Goal: Task Accomplishment & Management: Use online tool/utility

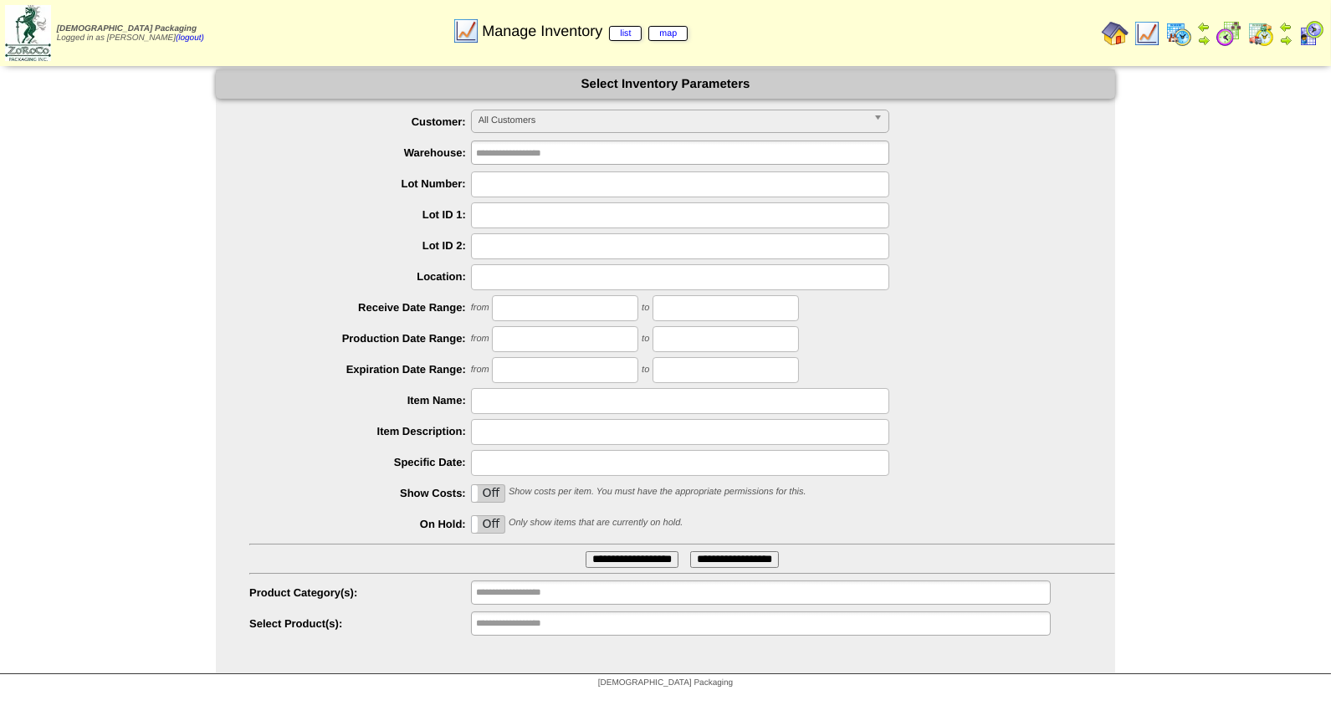
click at [525, 179] on input "text" at bounding box center [680, 184] width 418 height 26
type input "*******"
click at [586, 551] on input "**********" at bounding box center [632, 559] width 93 height 17
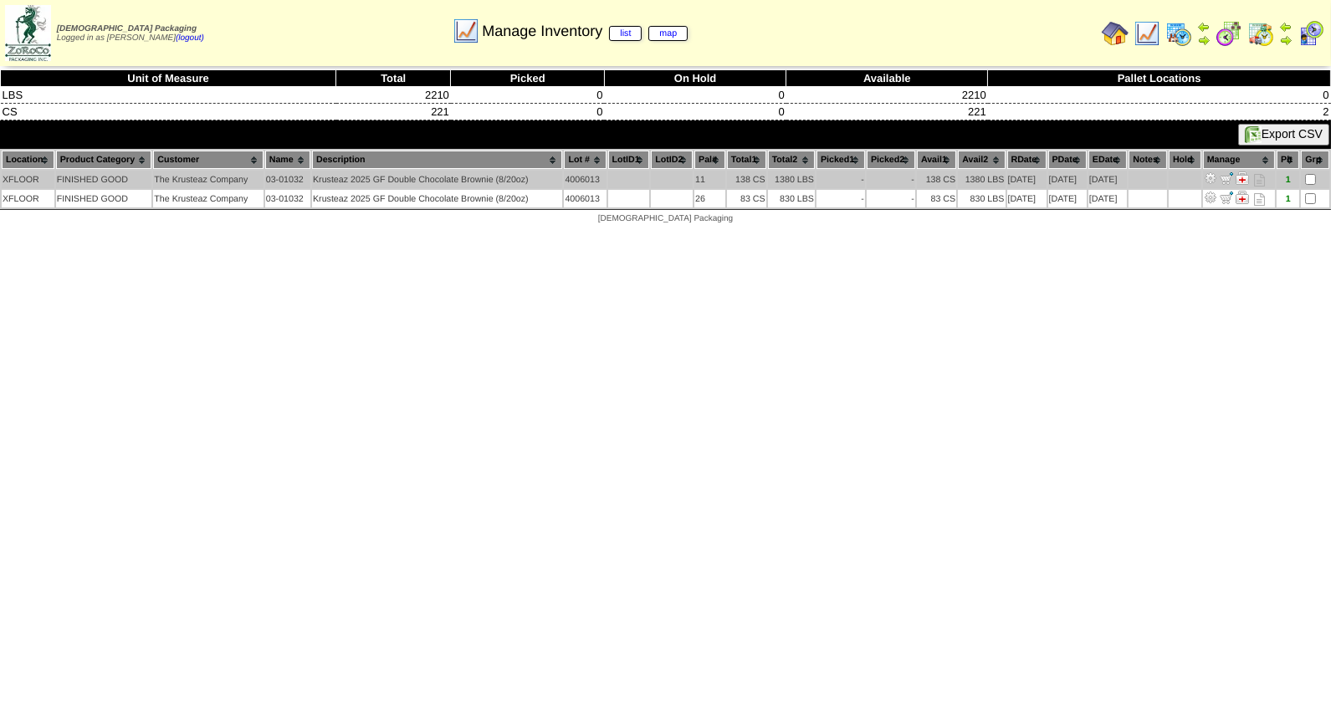
click at [1217, 174] on img at bounding box center [1210, 177] width 13 height 13
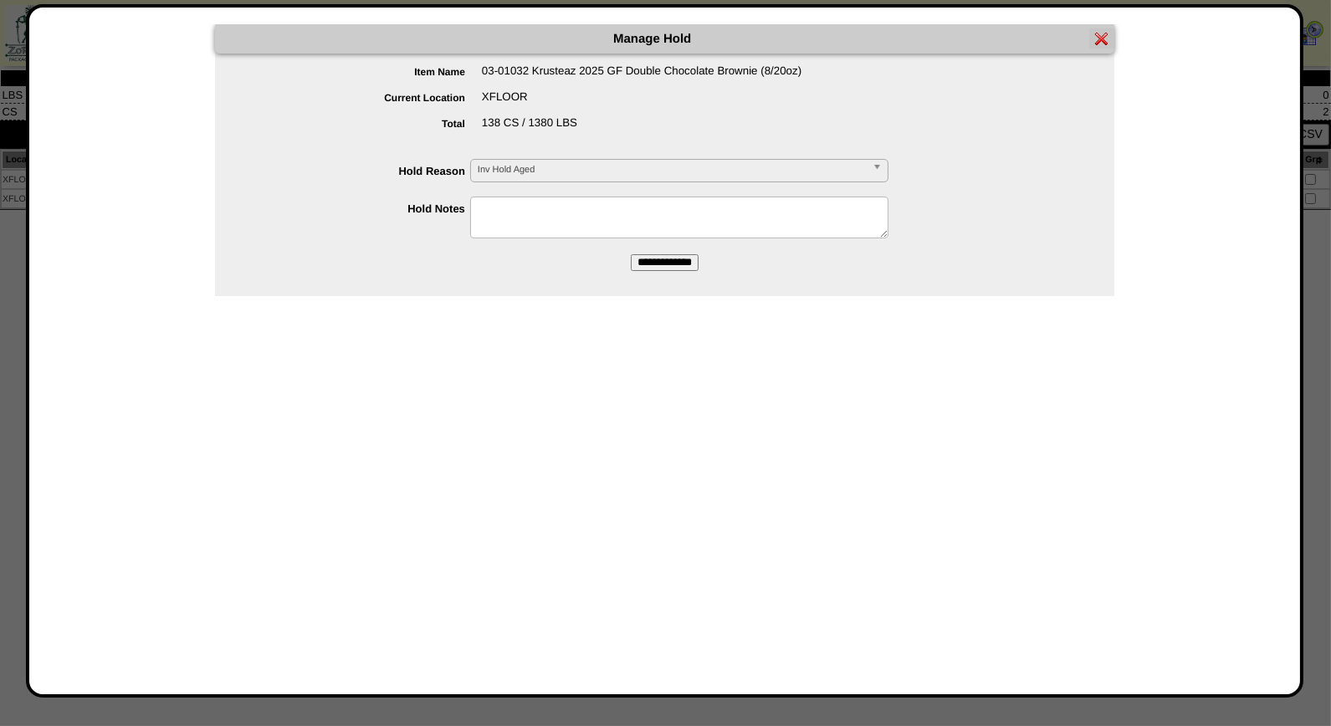
click at [878, 167] on b at bounding box center [879, 171] width 15 height 22
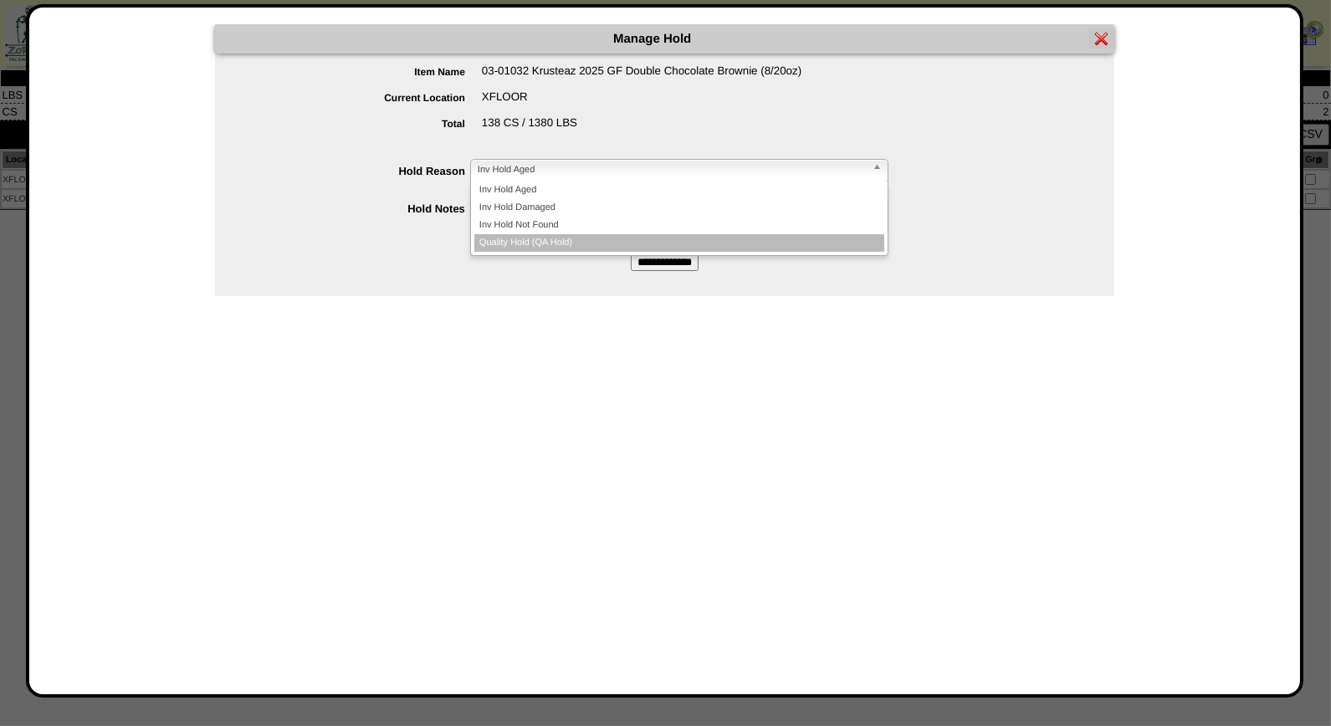
click at [666, 238] on li "Quality Hold (QA Hold)" at bounding box center [679, 243] width 410 height 18
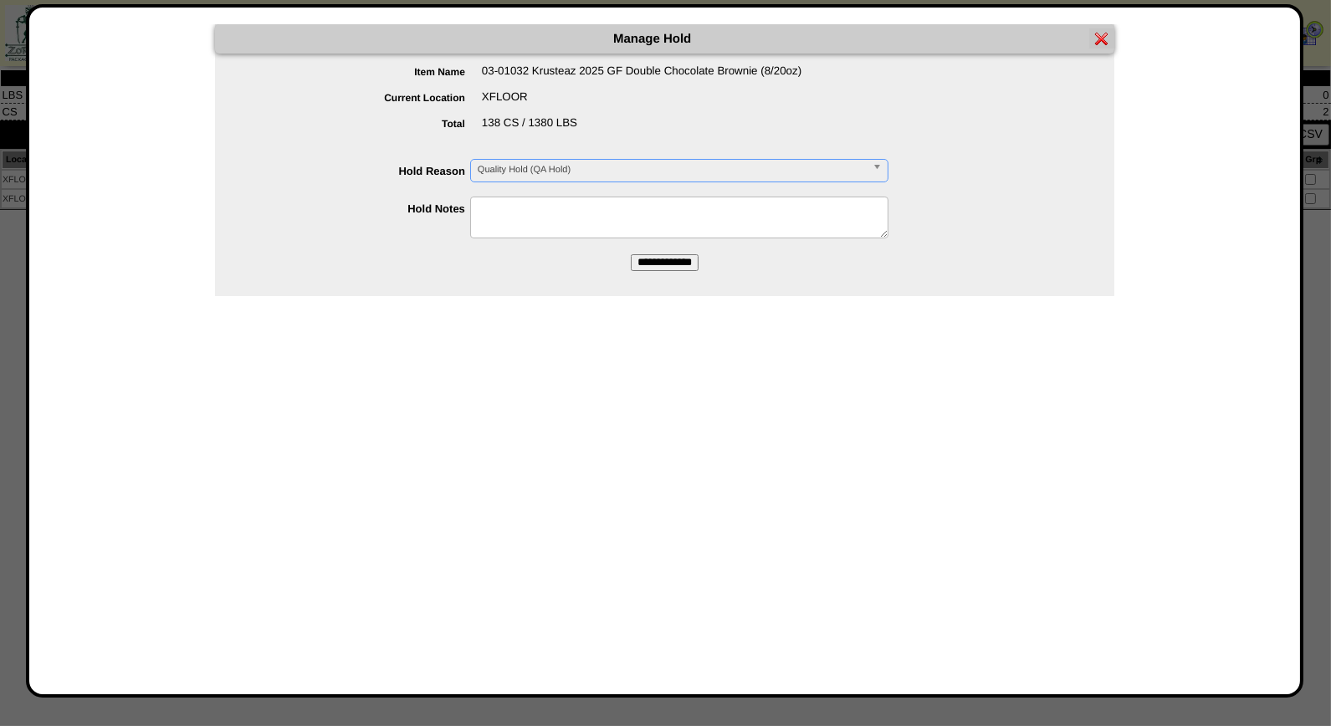
click at [544, 210] on textarea at bounding box center [679, 218] width 418 height 42
click at [577, 213] on textarea "**********" at bounding box center [679, 218] width 418 height 42
drag, startPoint x: 596, startPoint y: 205, endPoint x: 407, endPoint y: 189, distance: 189.7
click at [407, 189] on form "**********" at bounding box center [664, 167] width 899 height 207
drag, startPoint x: 589, startPoint y: 204, endPoint x: 458, endPoint y: 205, distance: 131.3
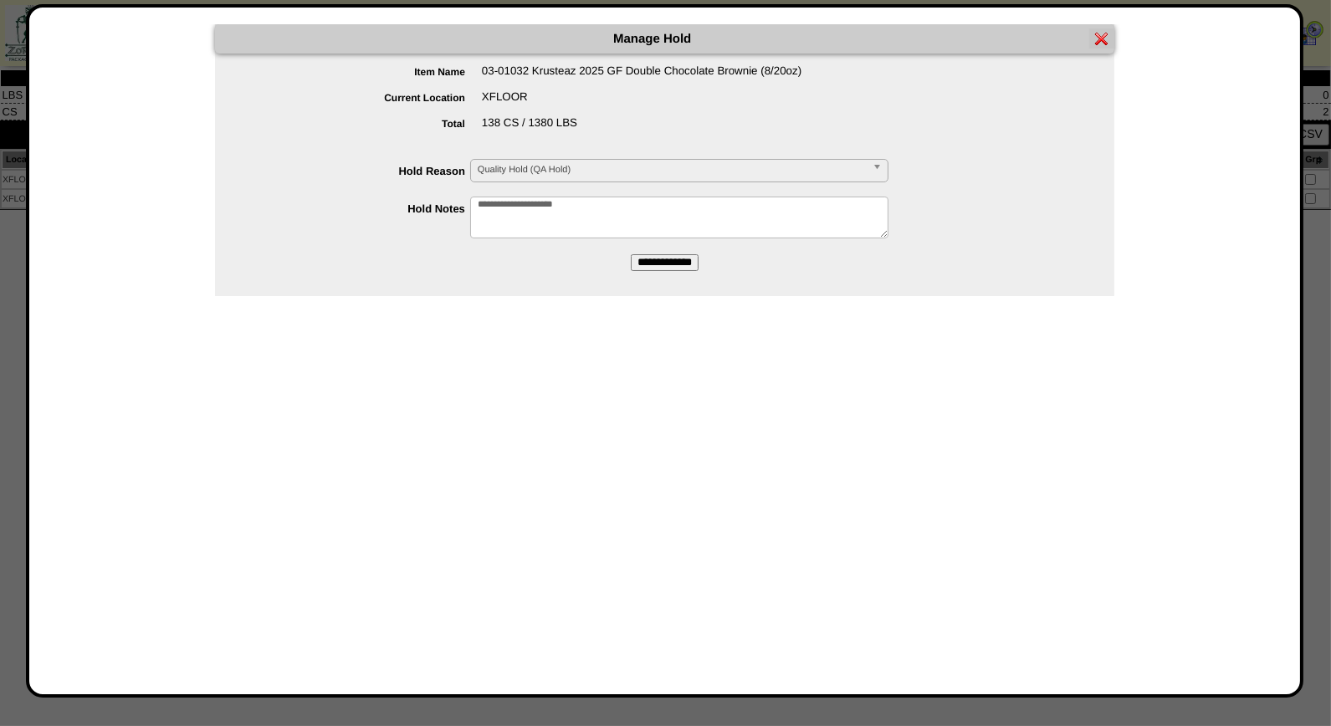
click at [458, 205] on li "**********" at bounding box center [681, 210] width 866 height 26
type textarea "**********"
click at [664, 262] on input "**********" at bounding box center [665, 262] width 68 height 17
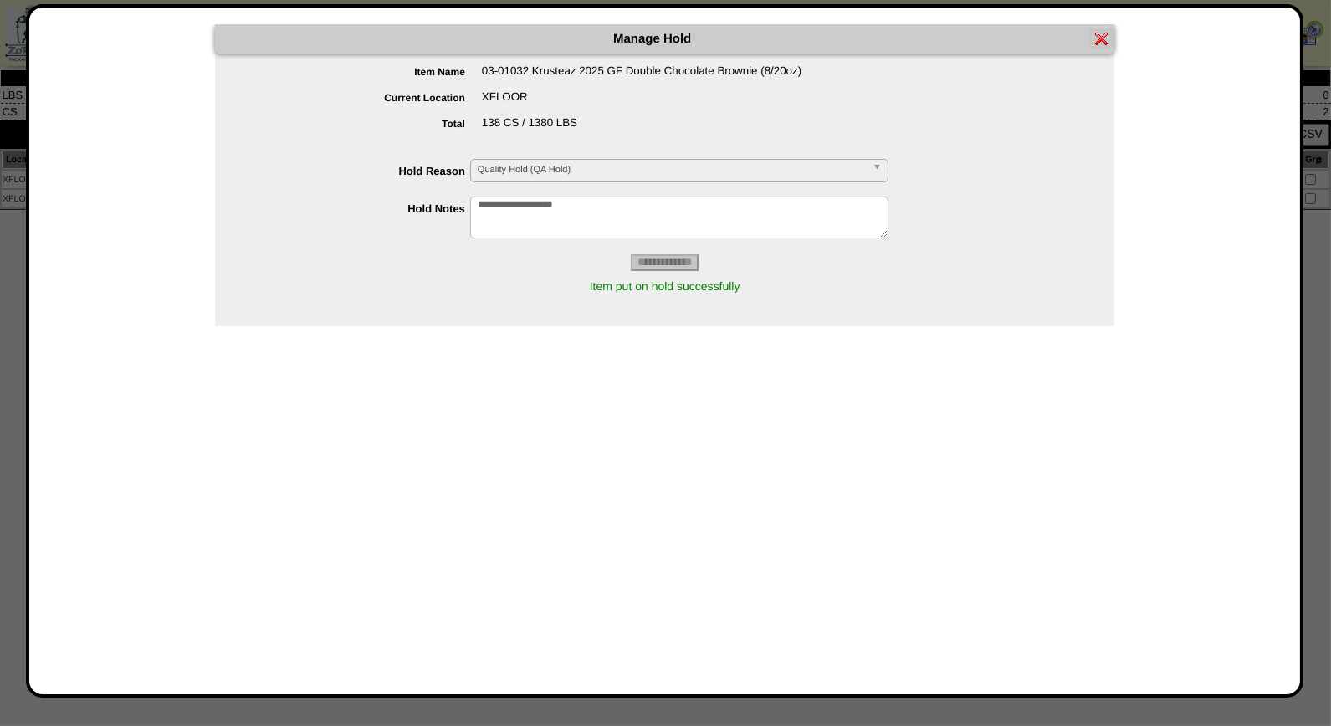
click at [1100, 34] on img at bounding box center [1101, 38] width 13 height 13
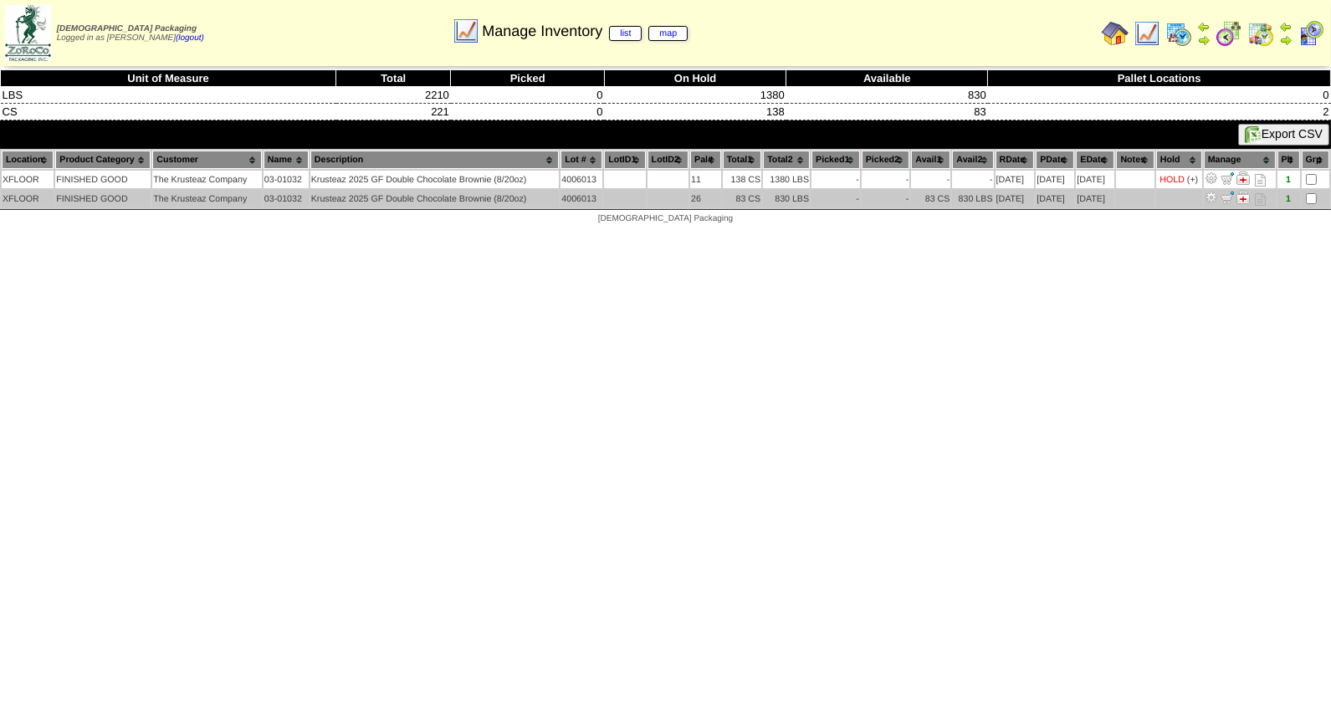
click at [1218, 192] on img at bounding box center [1211, 197] width 13 height 13
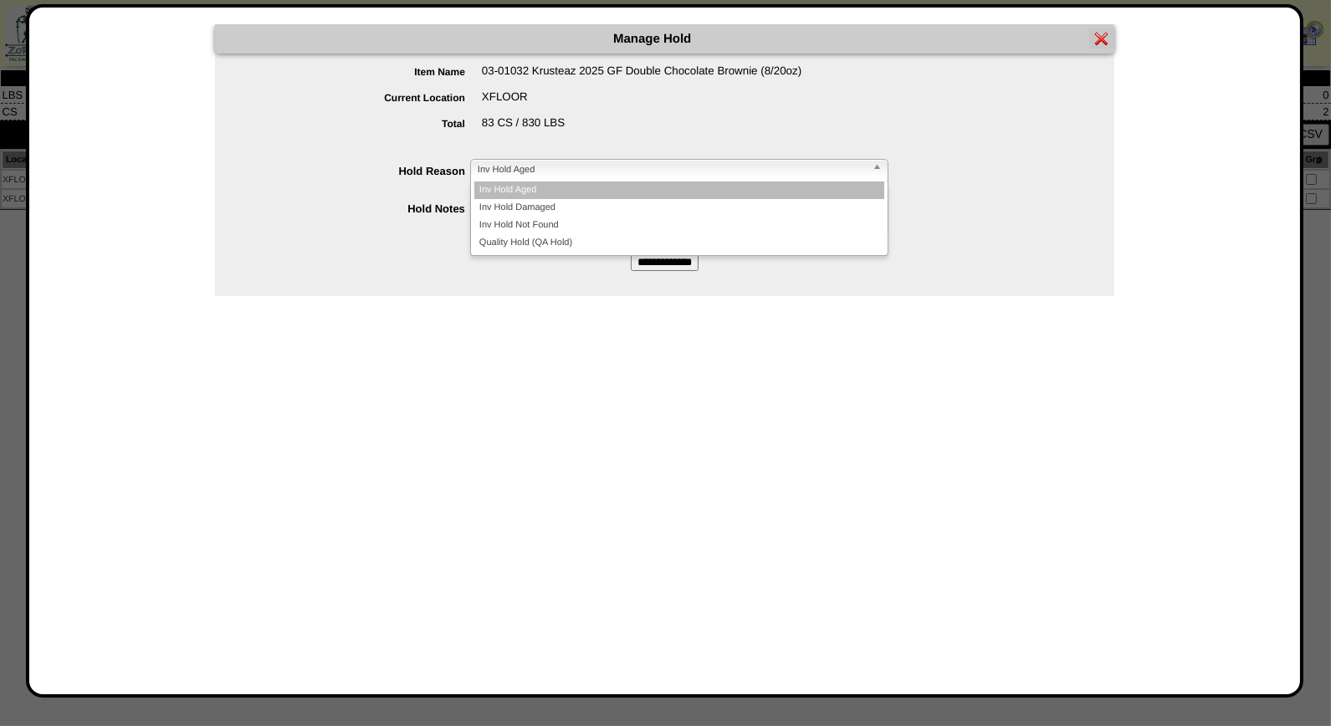
click at [882, 167] on b at bounding box center [879, 171] width 15 height 22
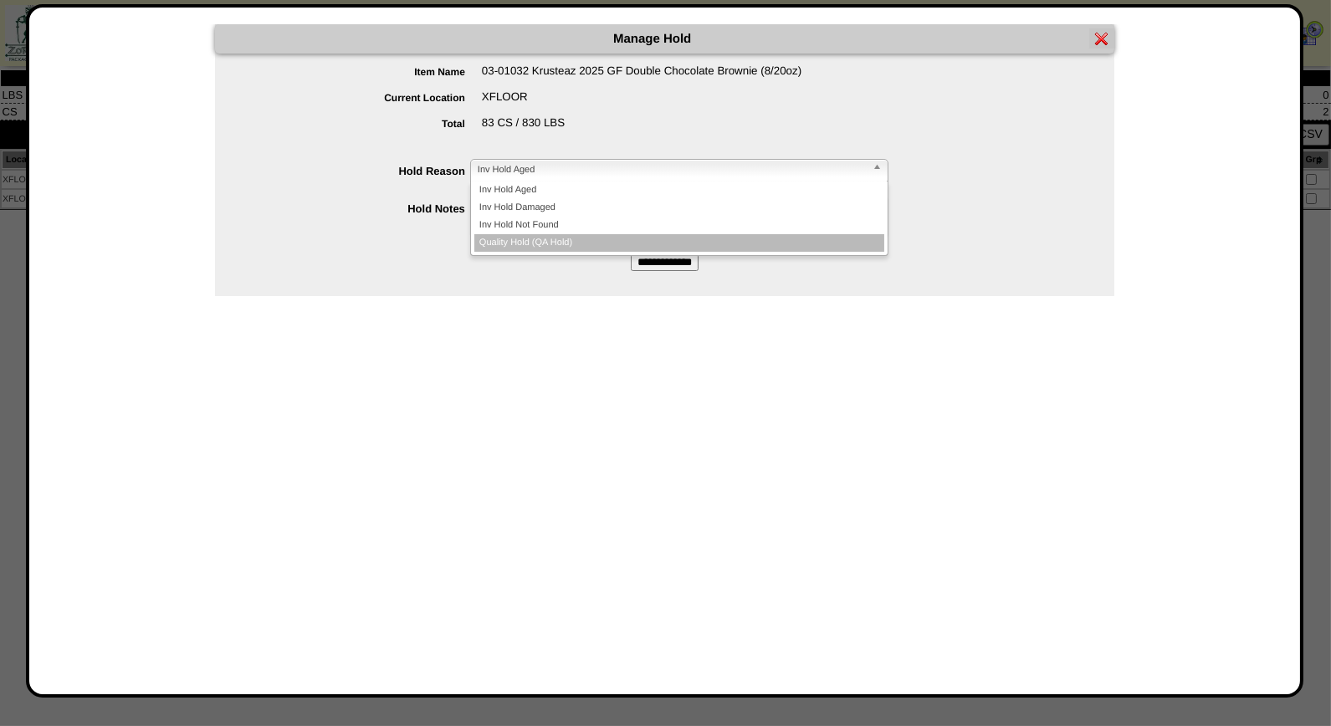
click at [799, 237] on li "Quality Hold (QA Hold)" at bounding box center [679, 243] width 410 height 18
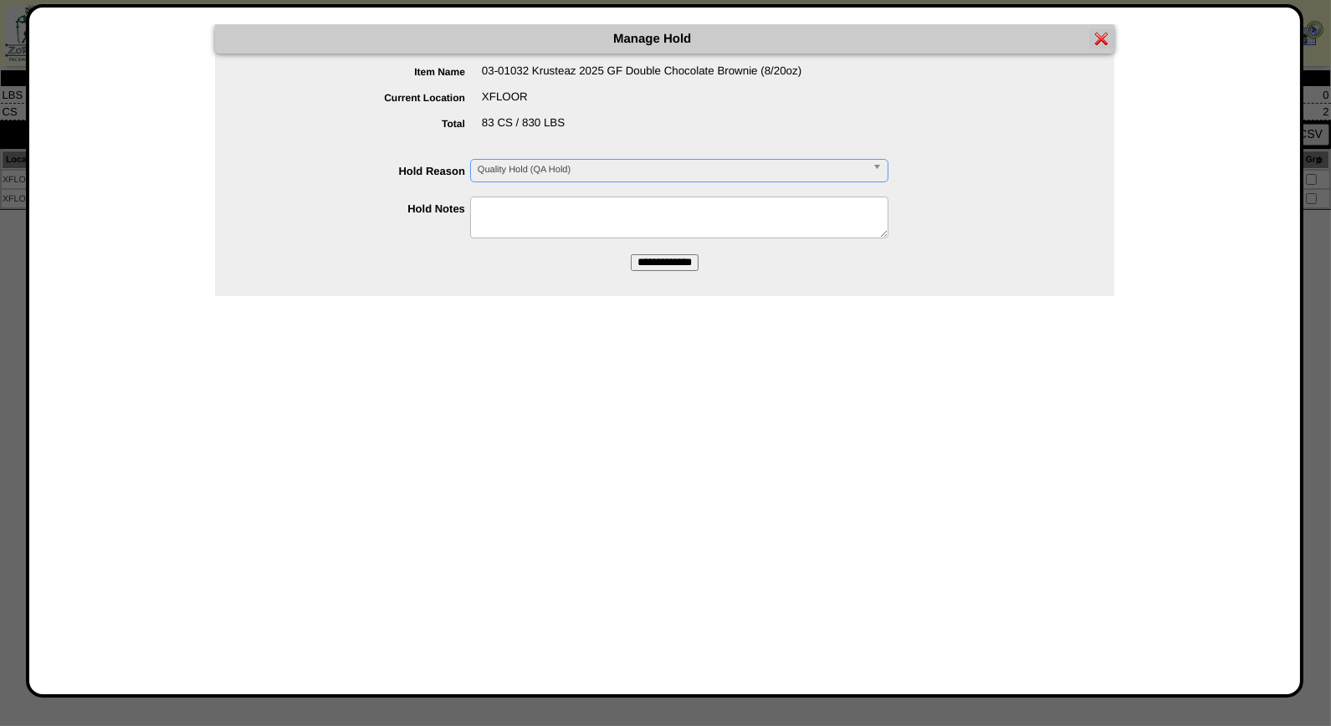
click at [637, 210] on textarea at bounding box center [679, 218] width 418 height 42
paste textarea "**********"
type textarea "**********"
click at [671, 262] on input "**********" at bounding box center [665, 262] width 68 height 17
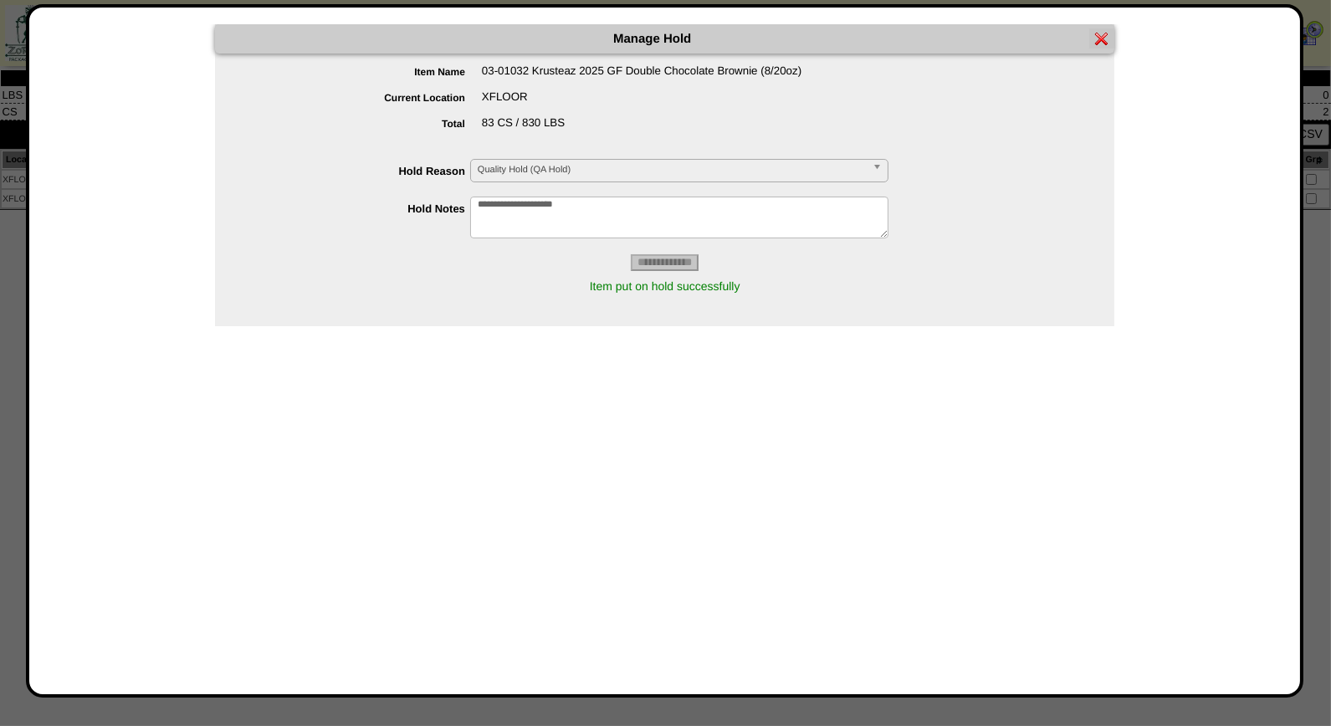
click at [1100, 38] on img at bounding box center [1101, 38] width 13 height 13
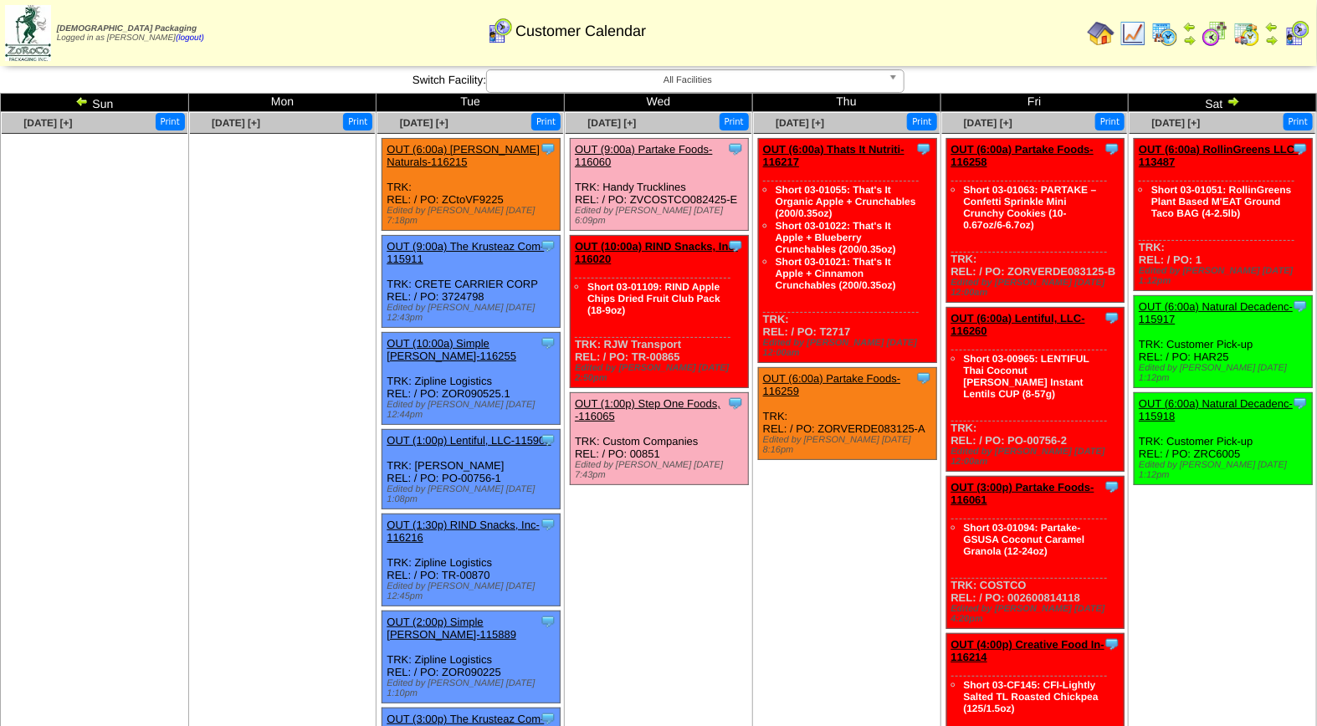
click at [849, 507] on td "Sep 04 [+] Print Clone Item OUT (6:00a) Thats It Nutriti-116217 Thats It Nutrit…" at bounding box center [846, 604] width 188 height 985
click at [658, 540] on td "Sep 03 [+] Print Clone Item OUT (9:00a) Partake Foods-116060 Partake Foods Sche…" at bounding box center [659, 604] width 188 height 985
click at [668, 147] on link "OUT (9:00a) Partake Foods-116060" at bounding box center [644, 155] width 138 height 25
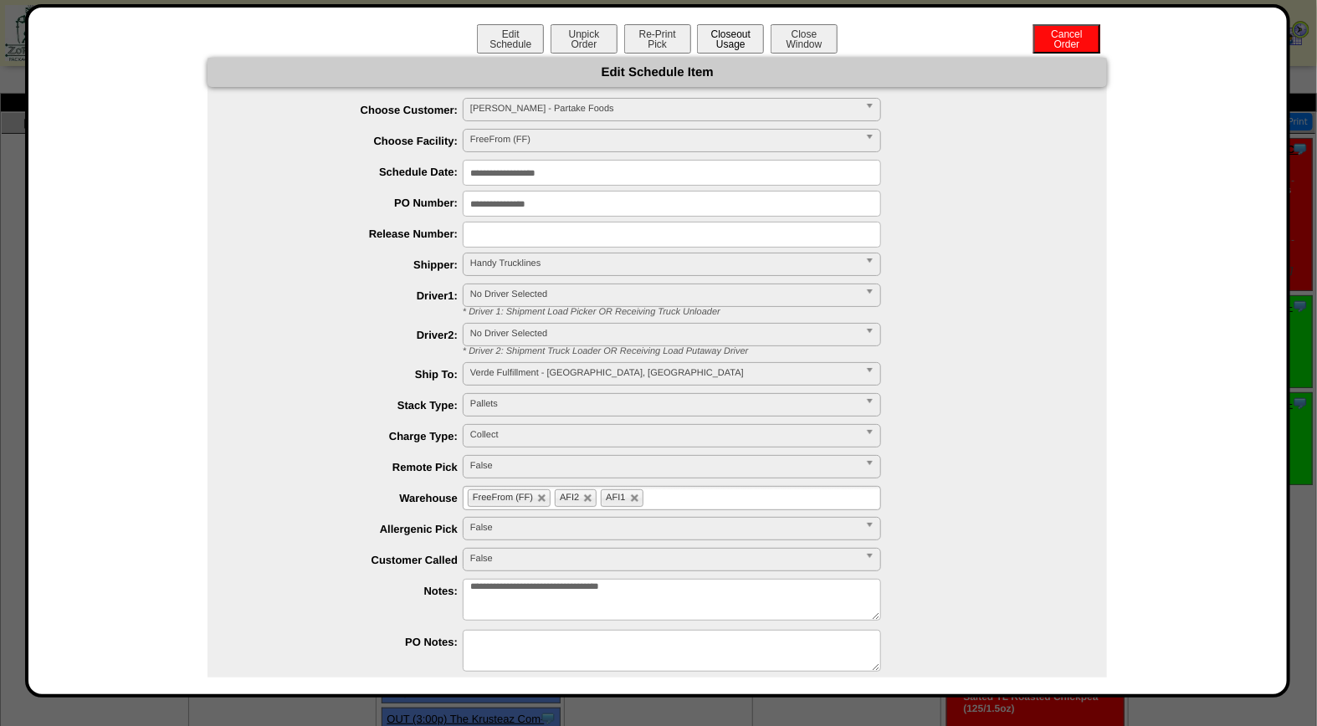
click at [732, 37] on button "Closeout Usage" at bounding box center [730, 38] width 67 height 29
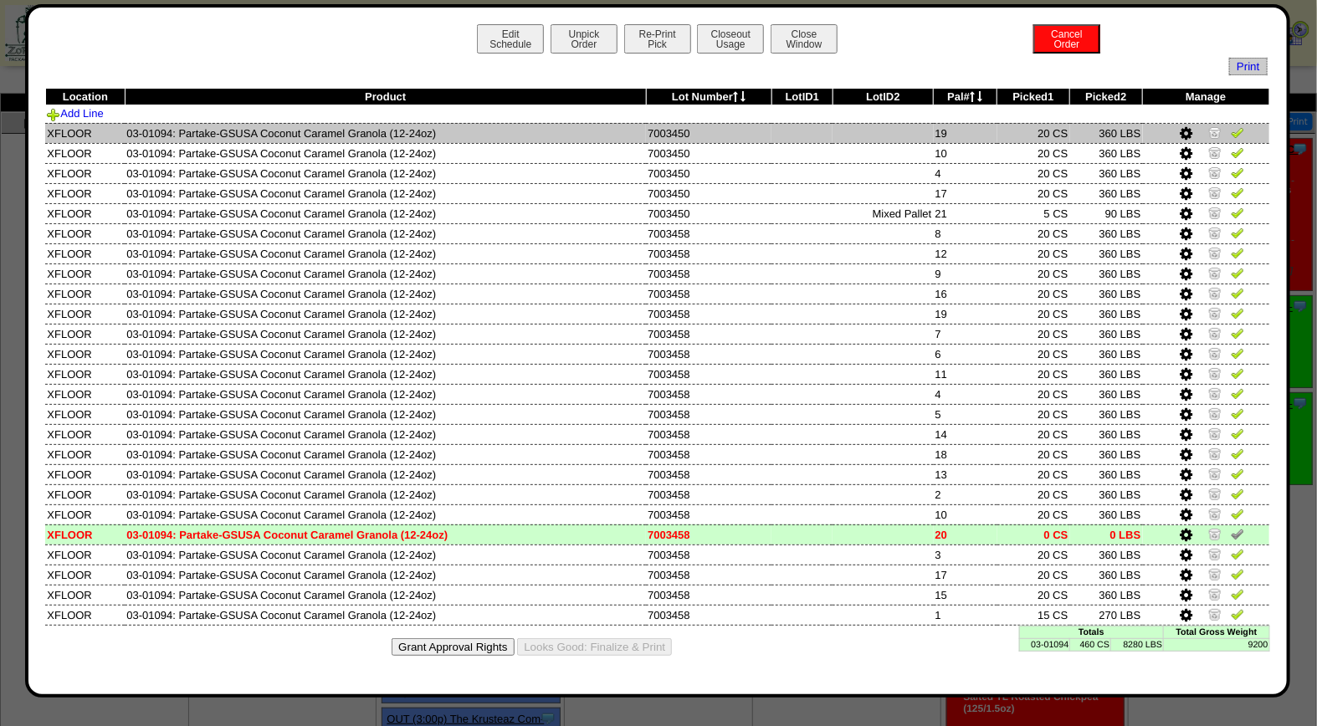
click at [1235, 131] on img at bounding box center [1236, 131] width 13 height 13
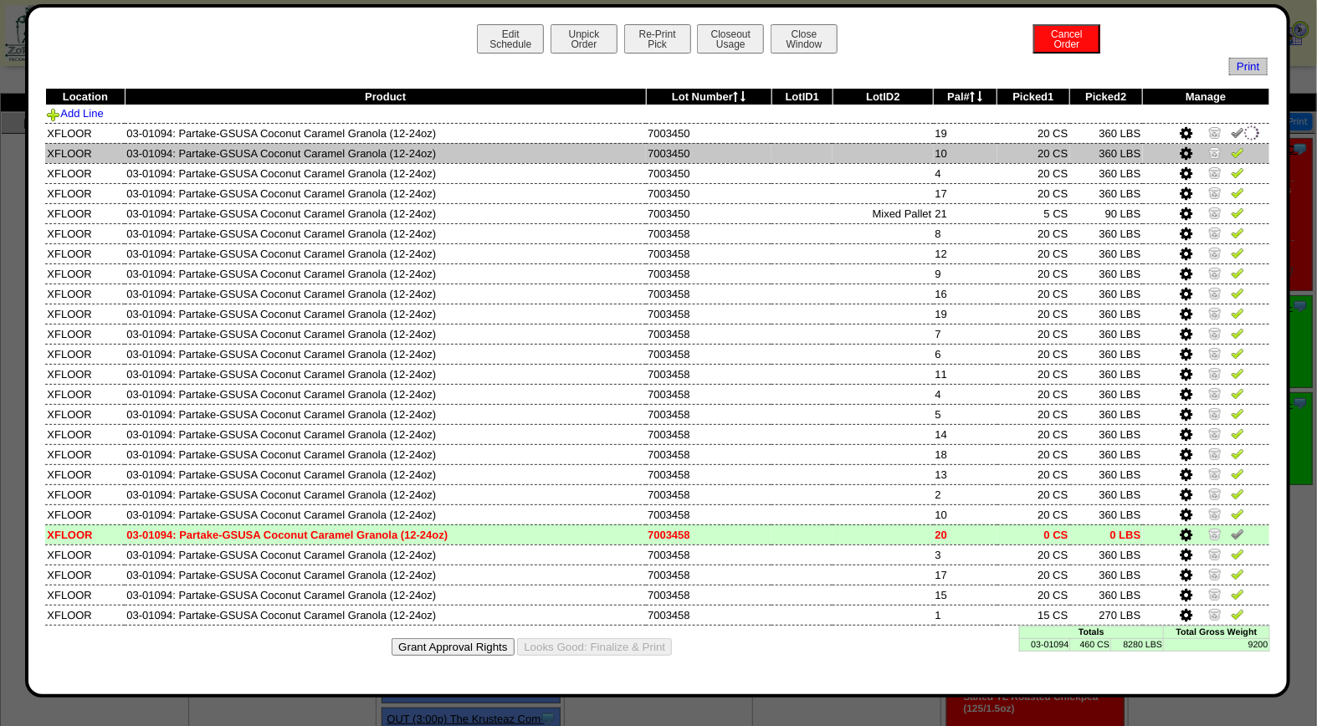
click at [1233, 156] on img at bounding box center [1236, 152] width 13 height 13
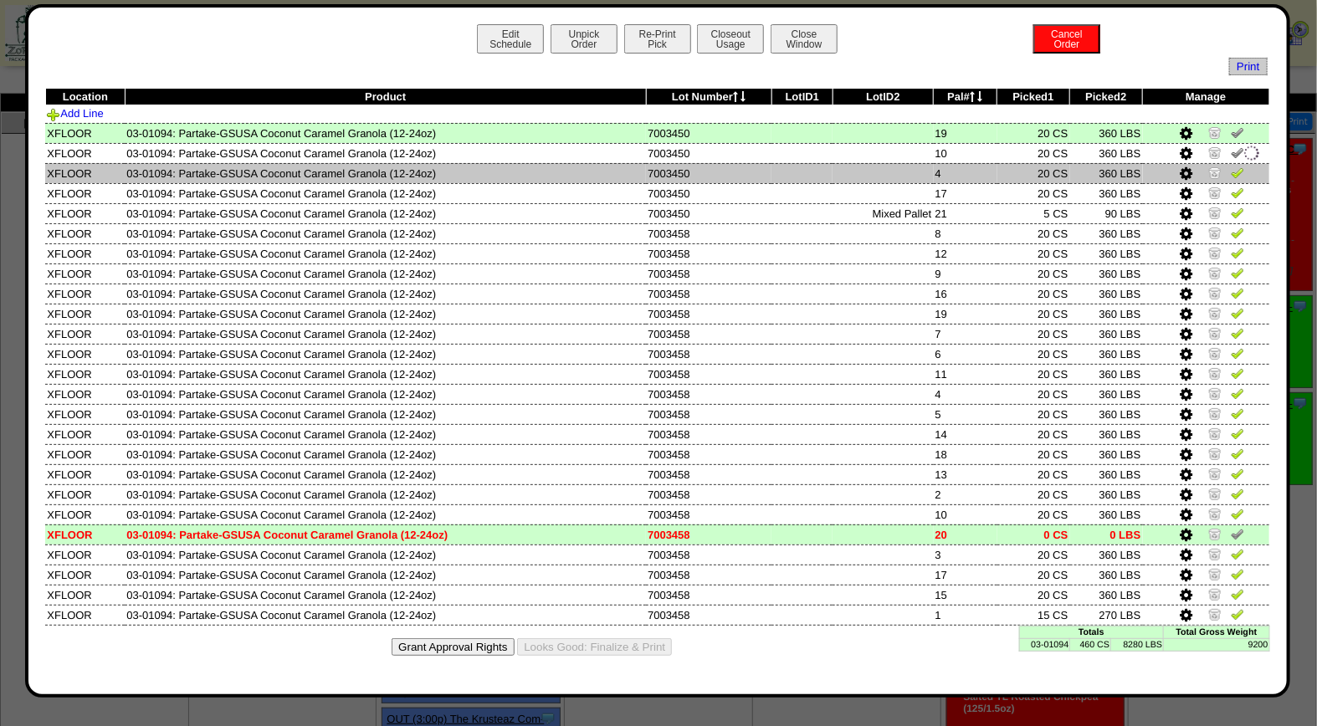
click at [1238, 172] on img at bounding box center [1236, 172] width 13 height 13
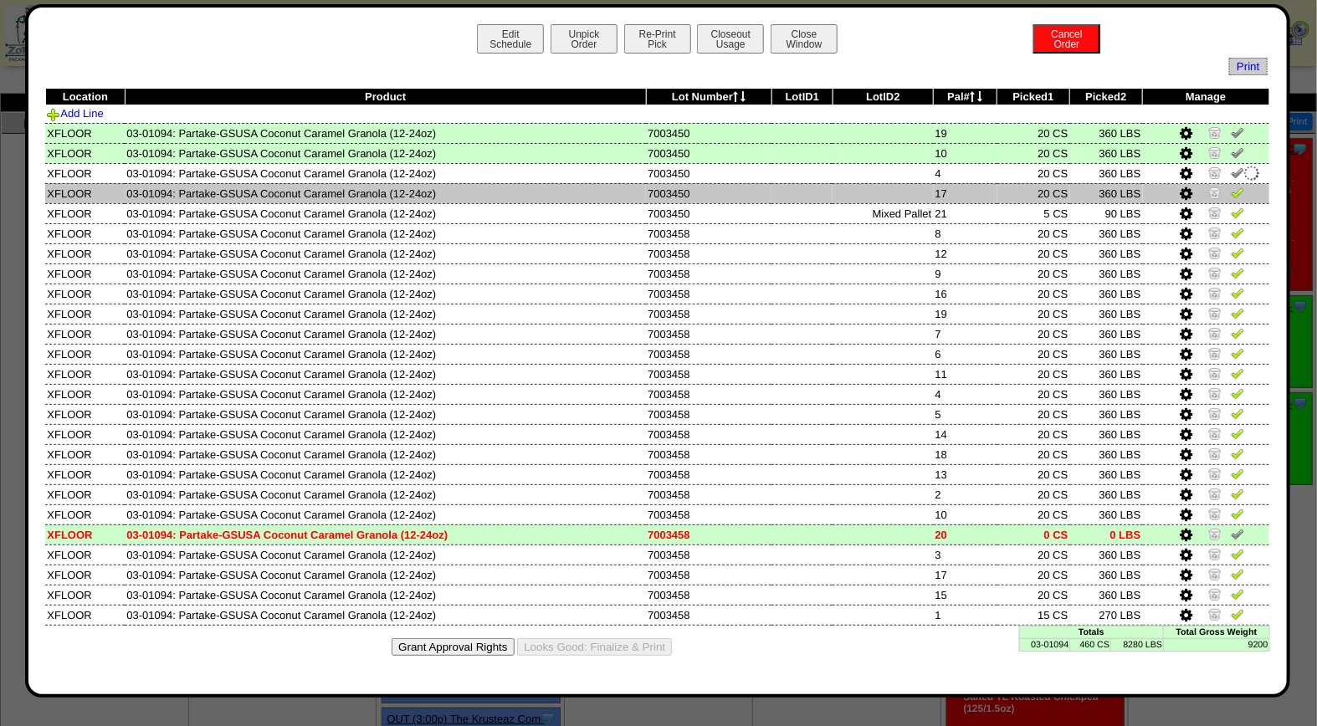
click at [1236, 197] on img at bounding box center [1236, 192] width 13 height 13
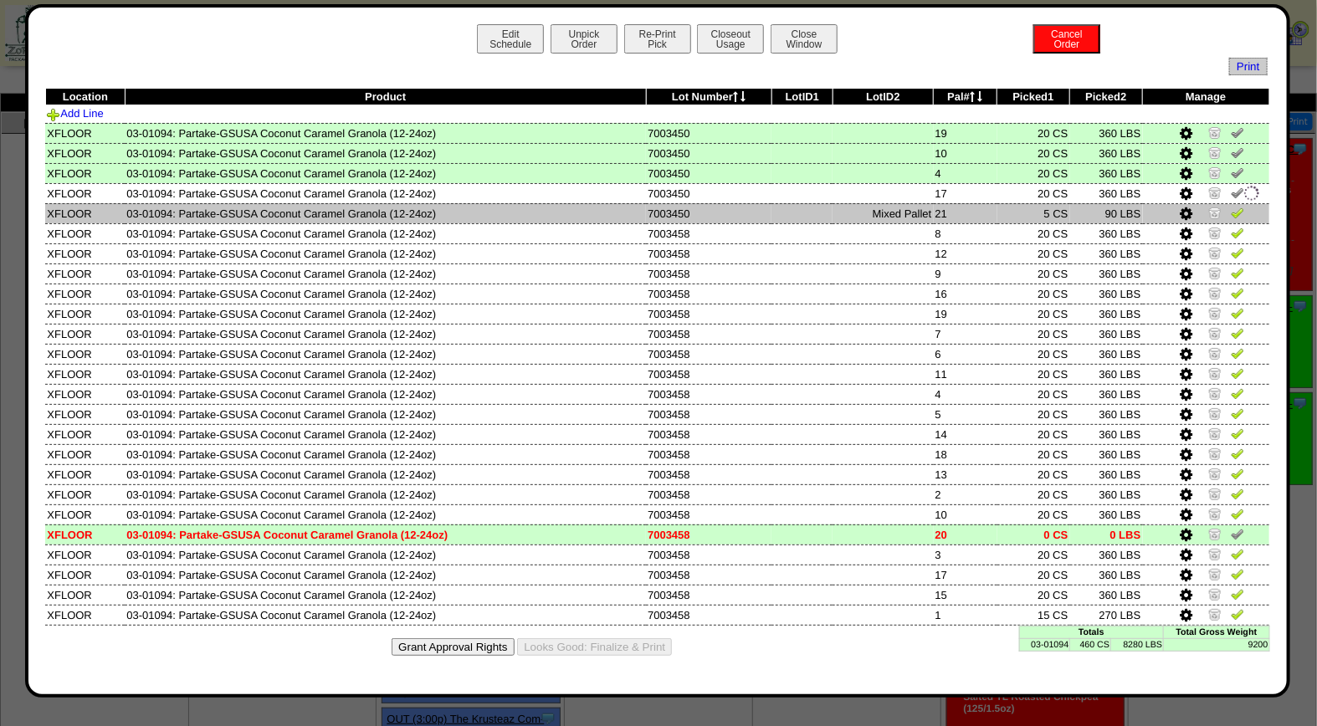
click at [1236, 215] on img at bounding box center [1236, 212] width 13 height 13
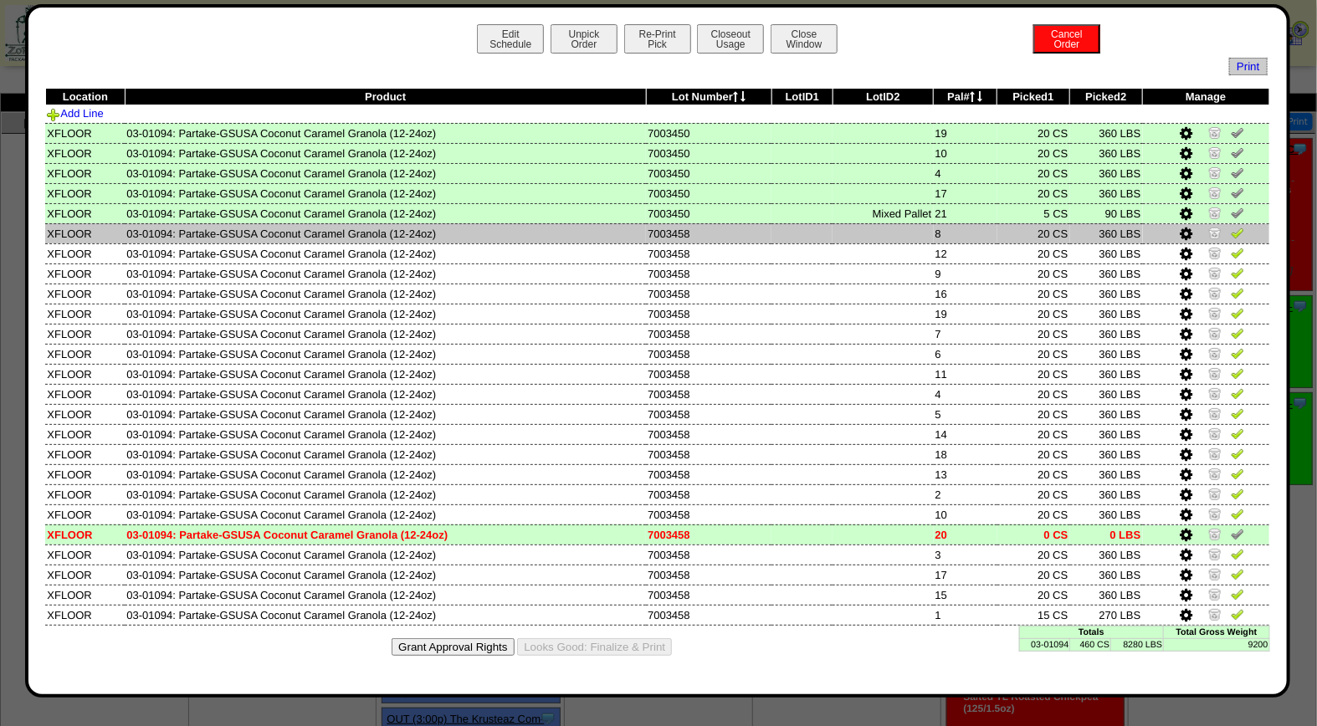
click at [1240, 230] on img at bounding box center [1236, 232] width 13 height 13
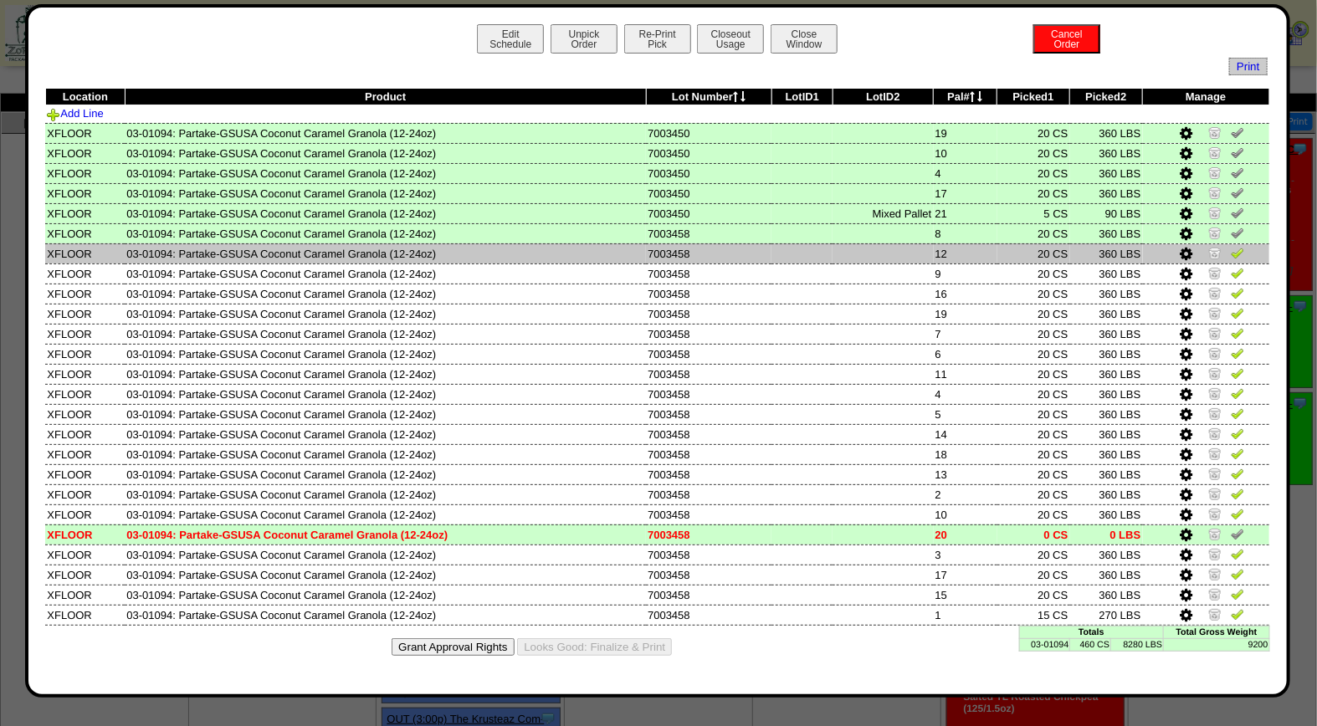
click at [1236, 248] on img at bounding box center [1236, 252] width 13 height 13
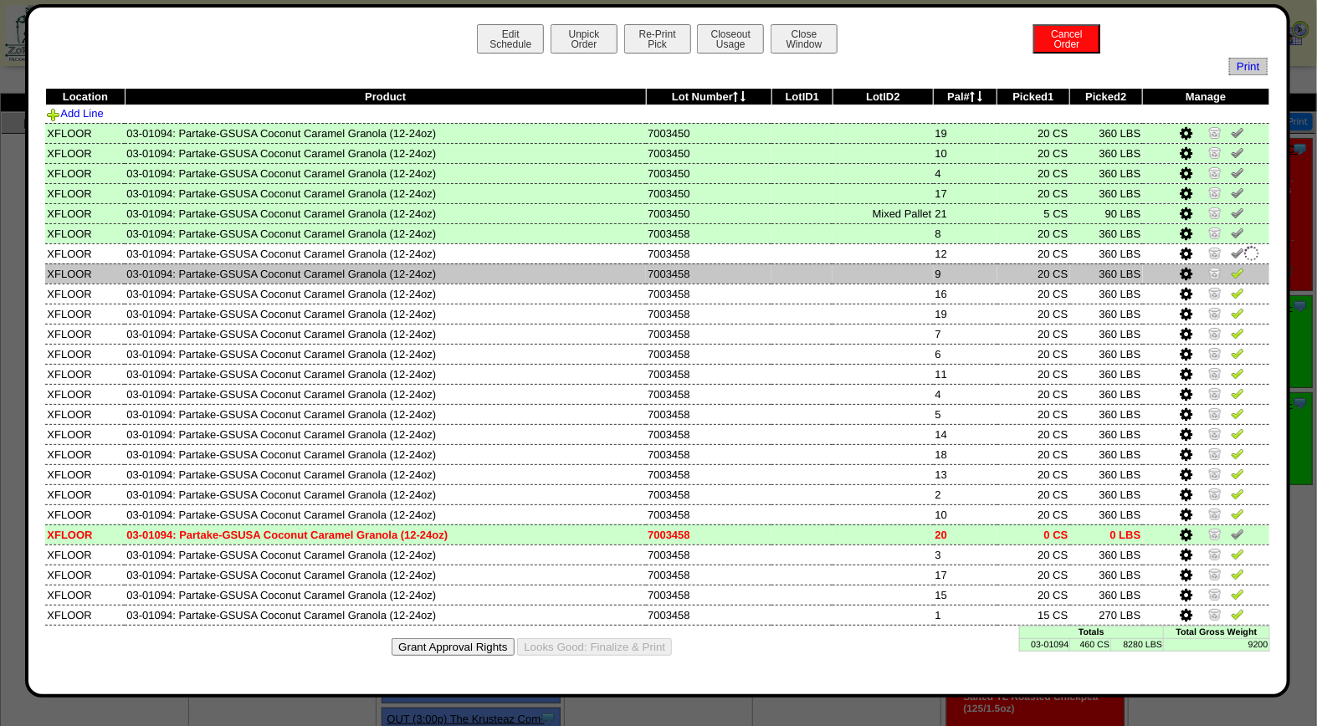
click at [1236, 268] on img at bounding box center [1236, 272] width 13 height 13
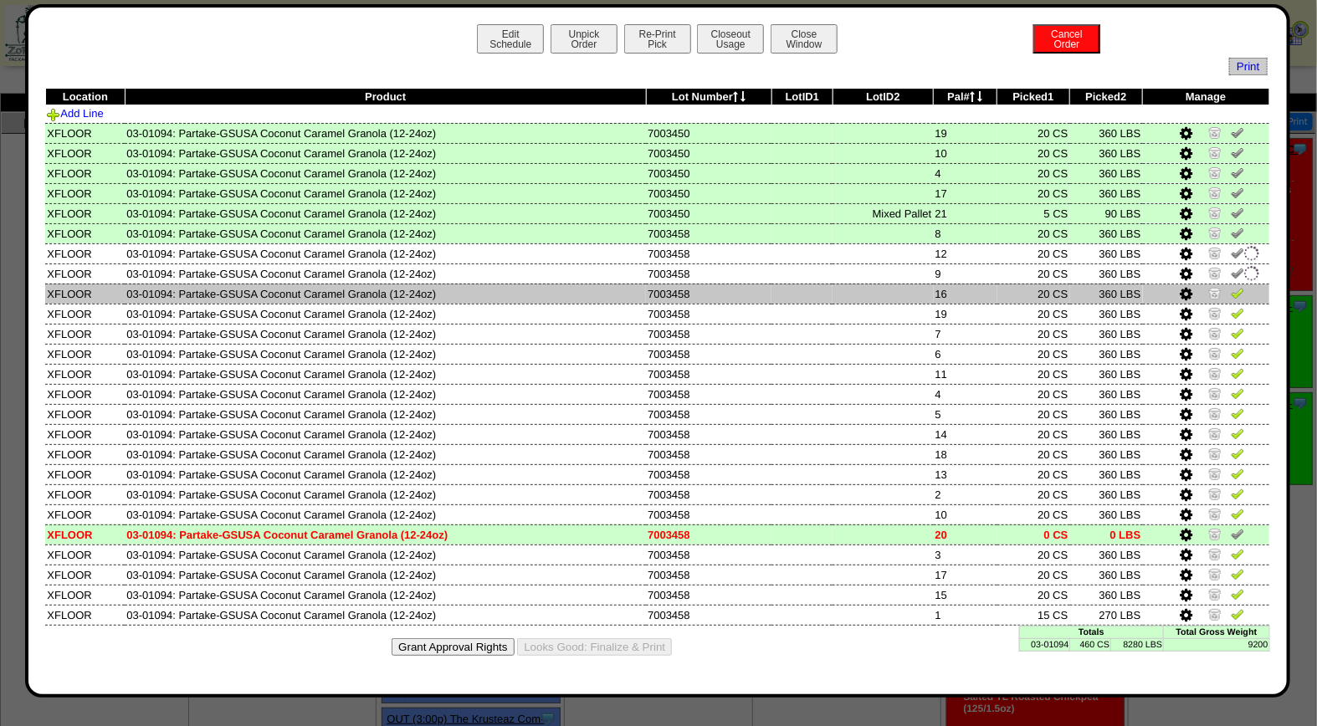
click at [1242, 291] on img at bounding box center [1236, 292] width 13 height 13
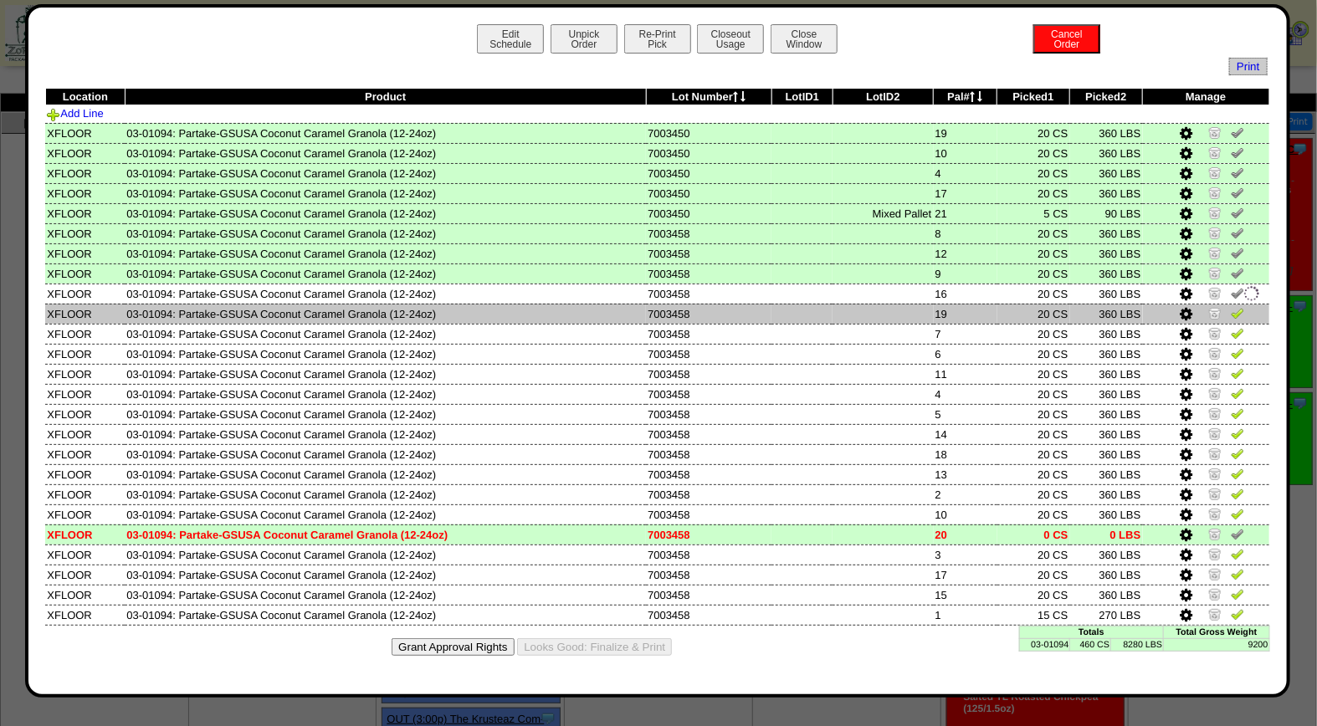
click at [1242, 307] on img at bounding box center [1236, 312] width 13 height 13
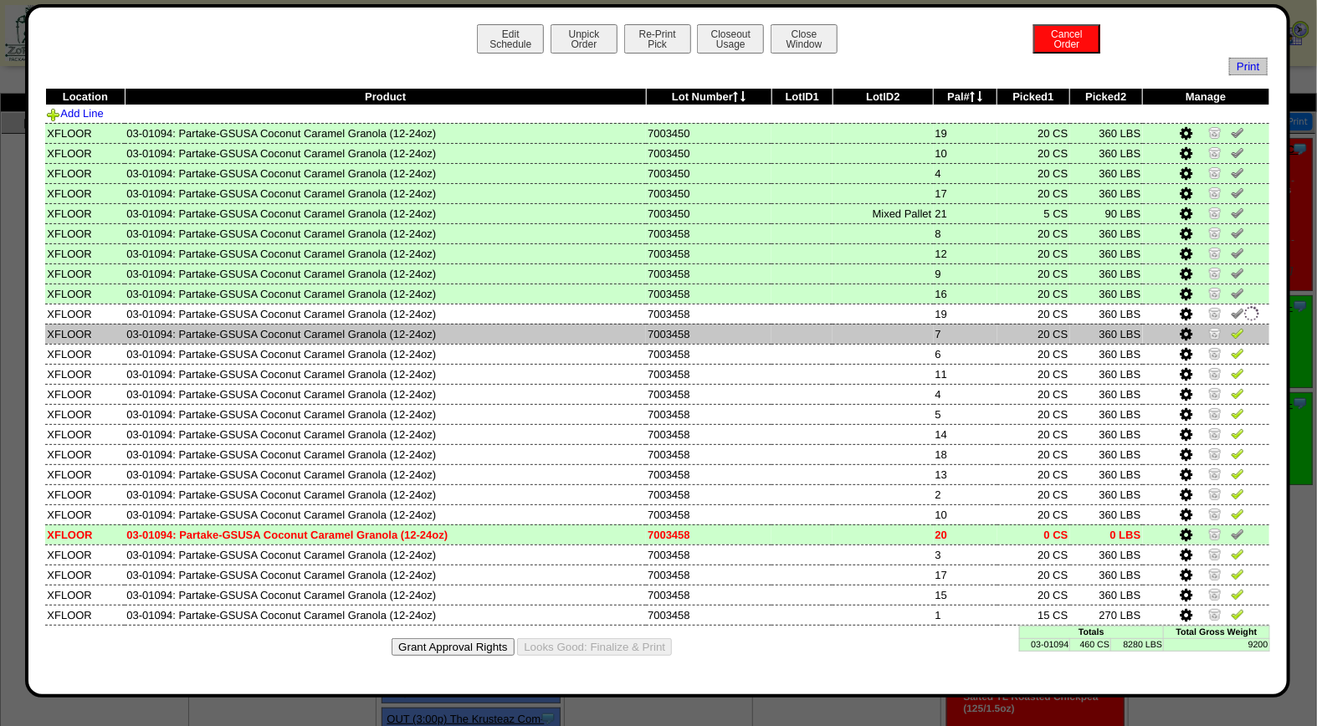
click at [1239, 337] on link at bounding box center [1236, 336] width 13 height 13
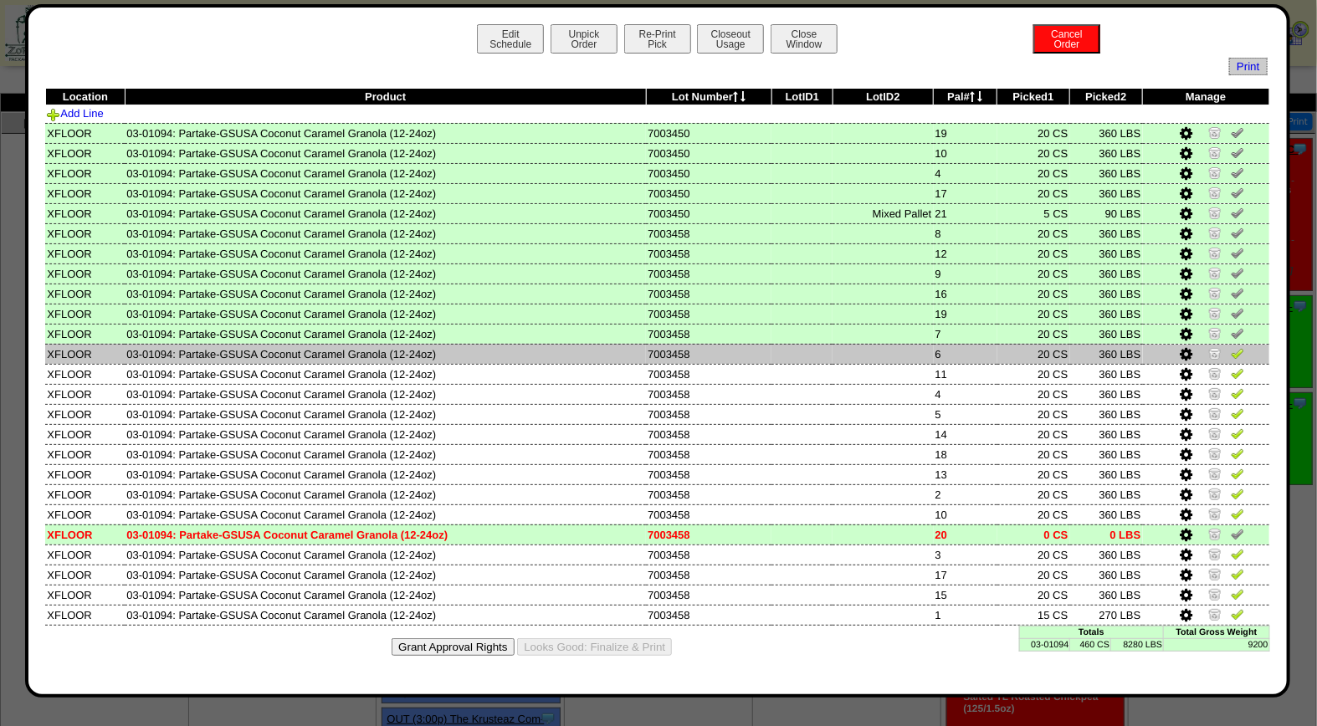
click at [1239, 350] on img at bounding box center [1236, 352] width 13 height 13
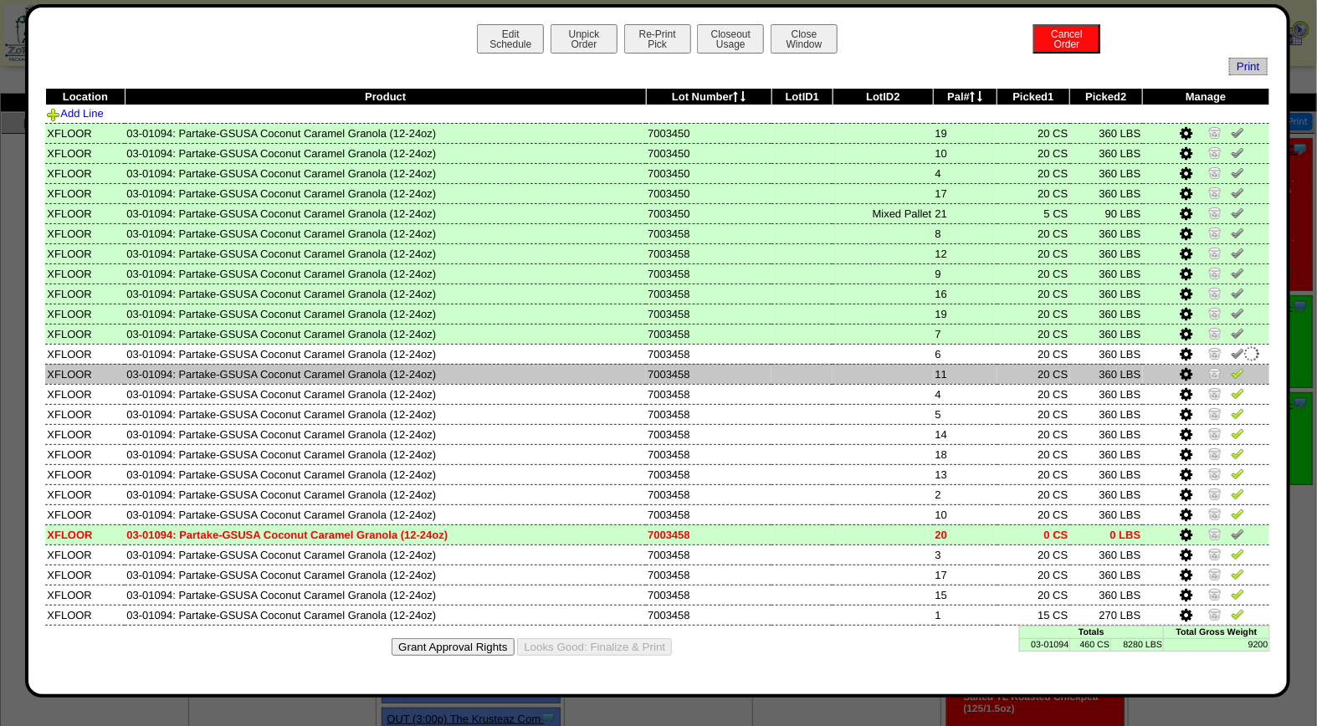
click at [1239, 371] on img at bounding box center [1236, 372] width 13 height 13
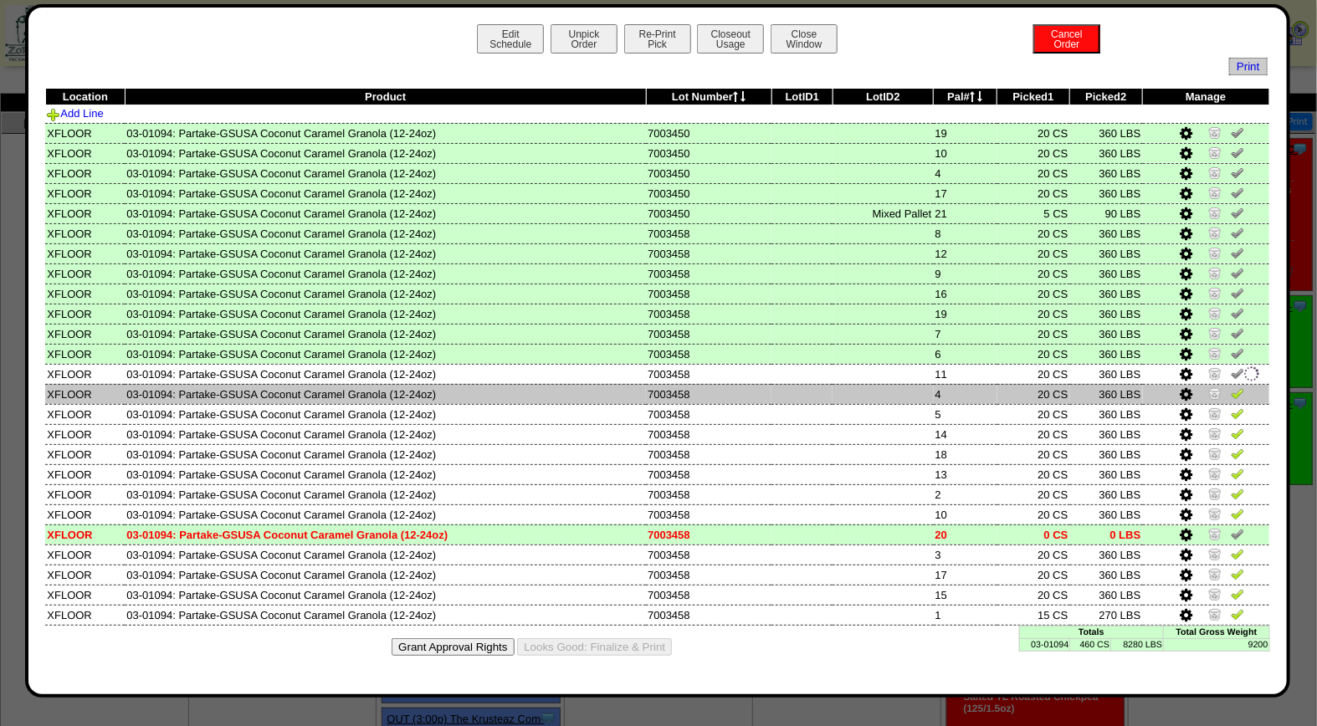
click at [1236, 388] on img at bounding box center [1236, 392] width 13 height 13
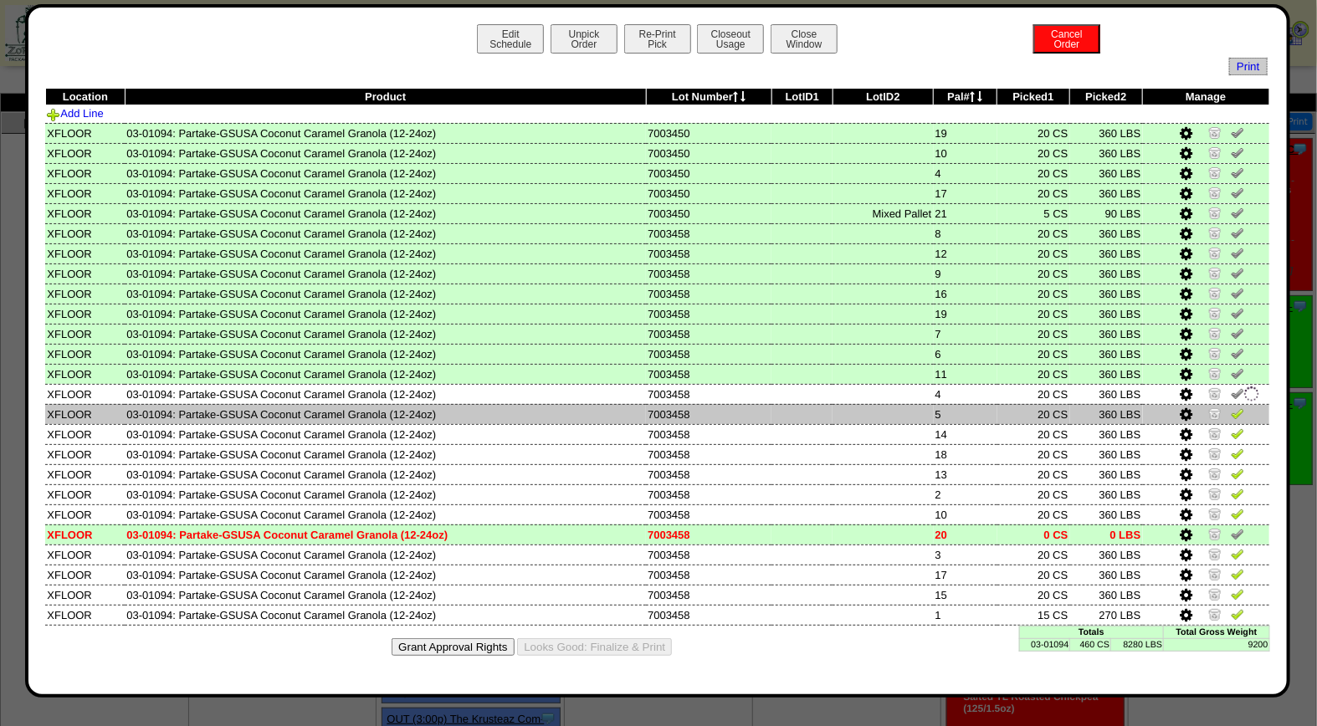
click at [1236, 407] on img at bounding box center [1236, 413] width 13 height 13
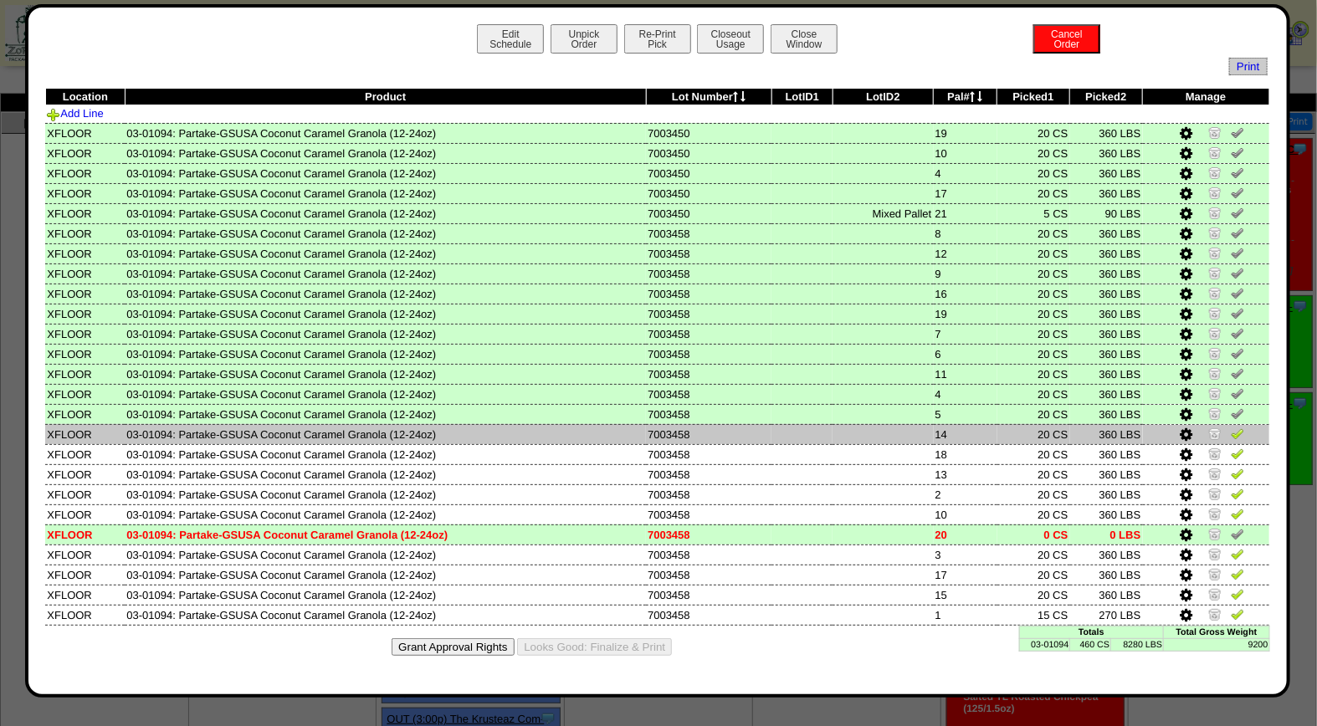
click at [1236, 427] on img at bounding box center [1236, 433] width 13 height 13
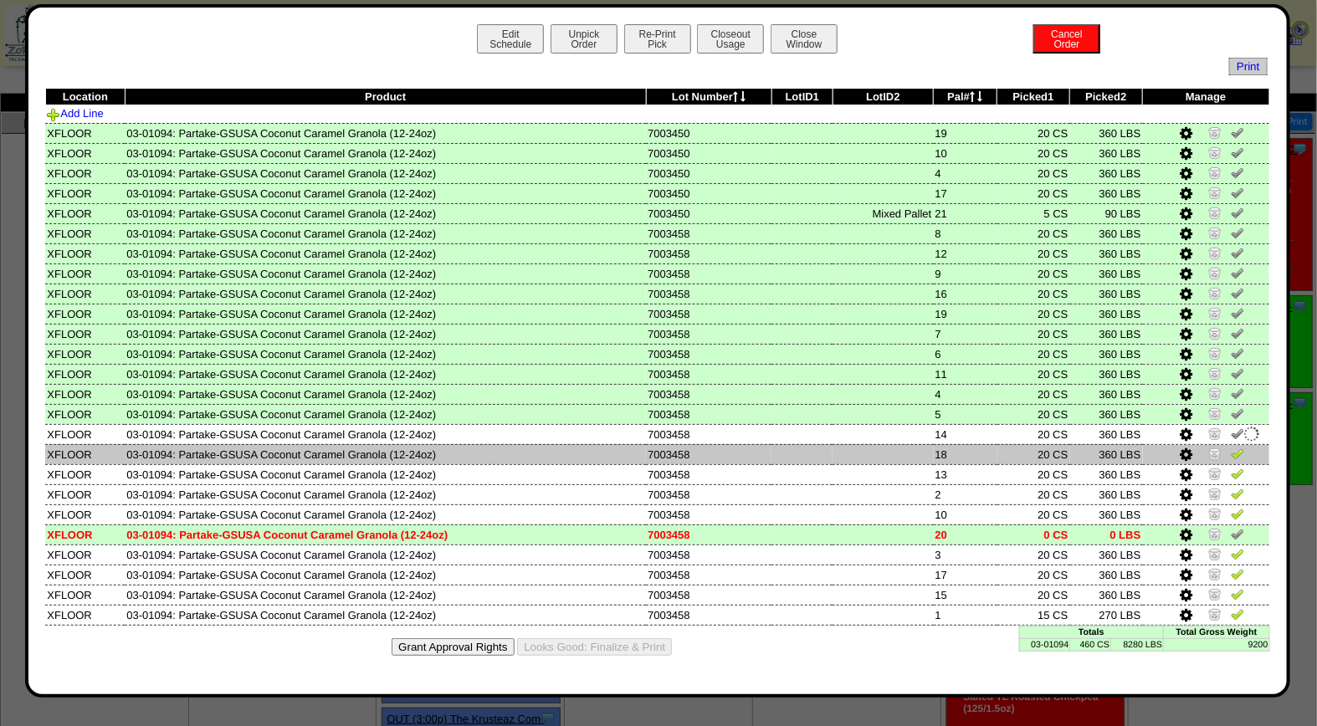
click at [1240, 452] on img at bounding box center [1236, 453] width 13 height 13
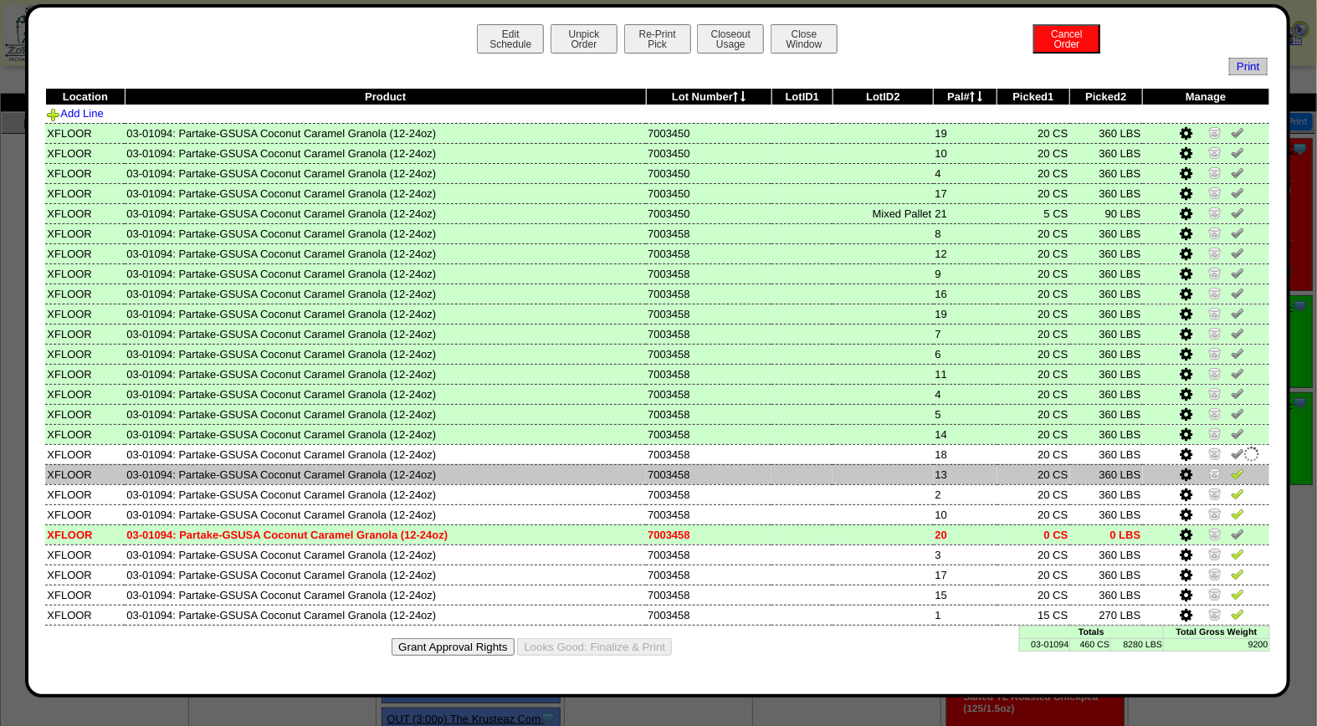
click at [1240, 467] on img at bounding box center [1236, 473] width 13 height 13
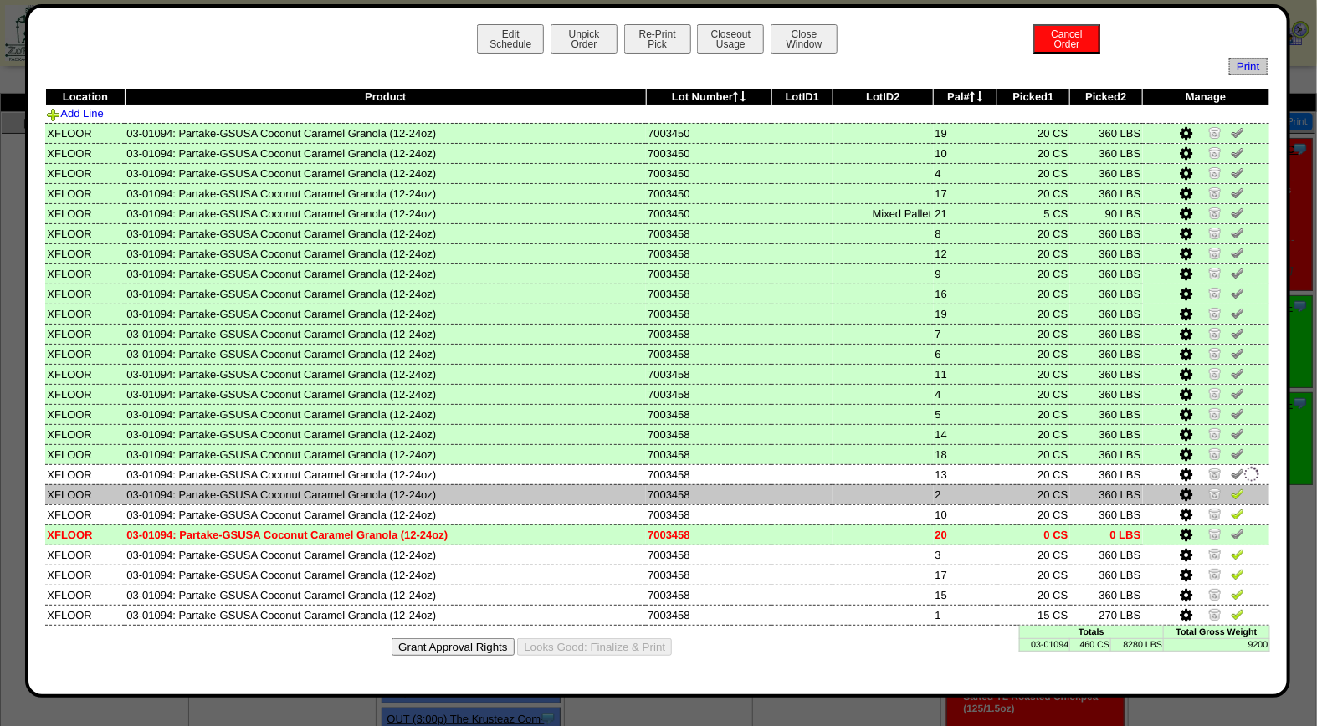
click at [1240, 487] on img at bounding box center [1236, 493] width 13 height 13
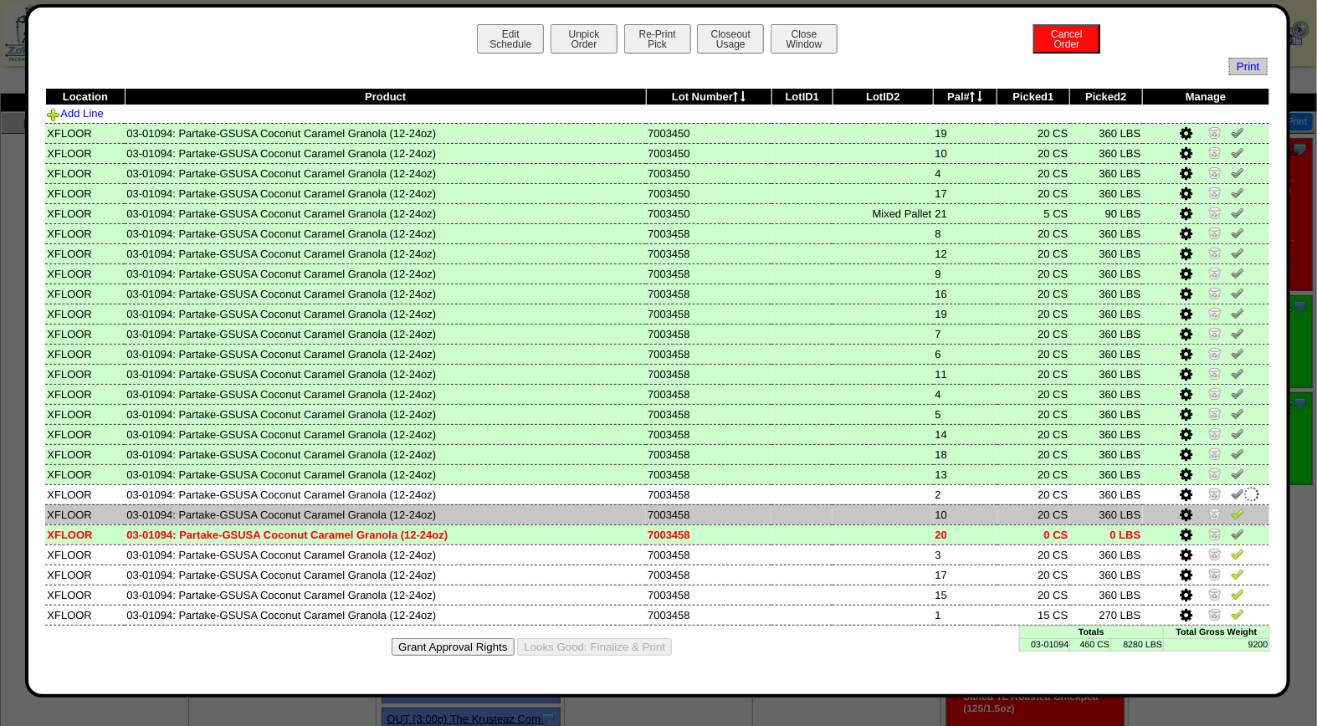
click at [1235, 507] on img at bounding box center [1236, 513] width 13 height 13
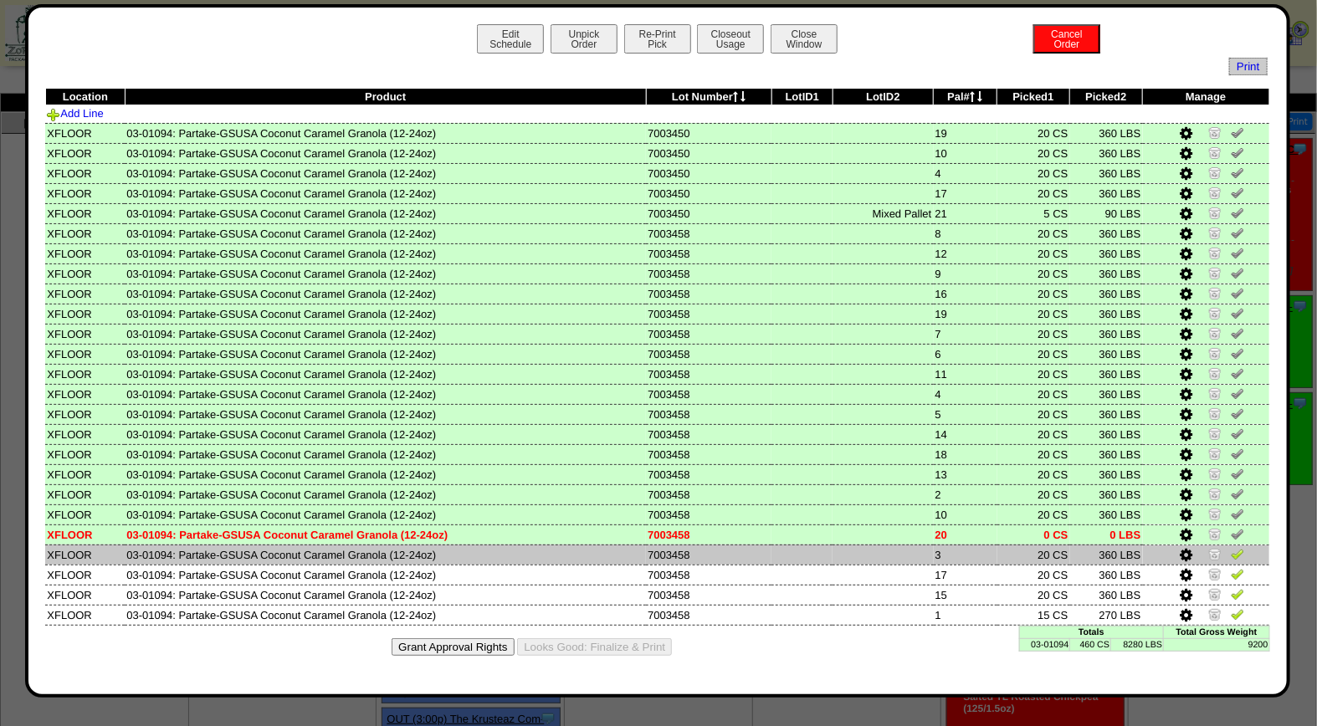
click at [1238, 548] on img at bounding box center [1236, 553] width 13 height 13
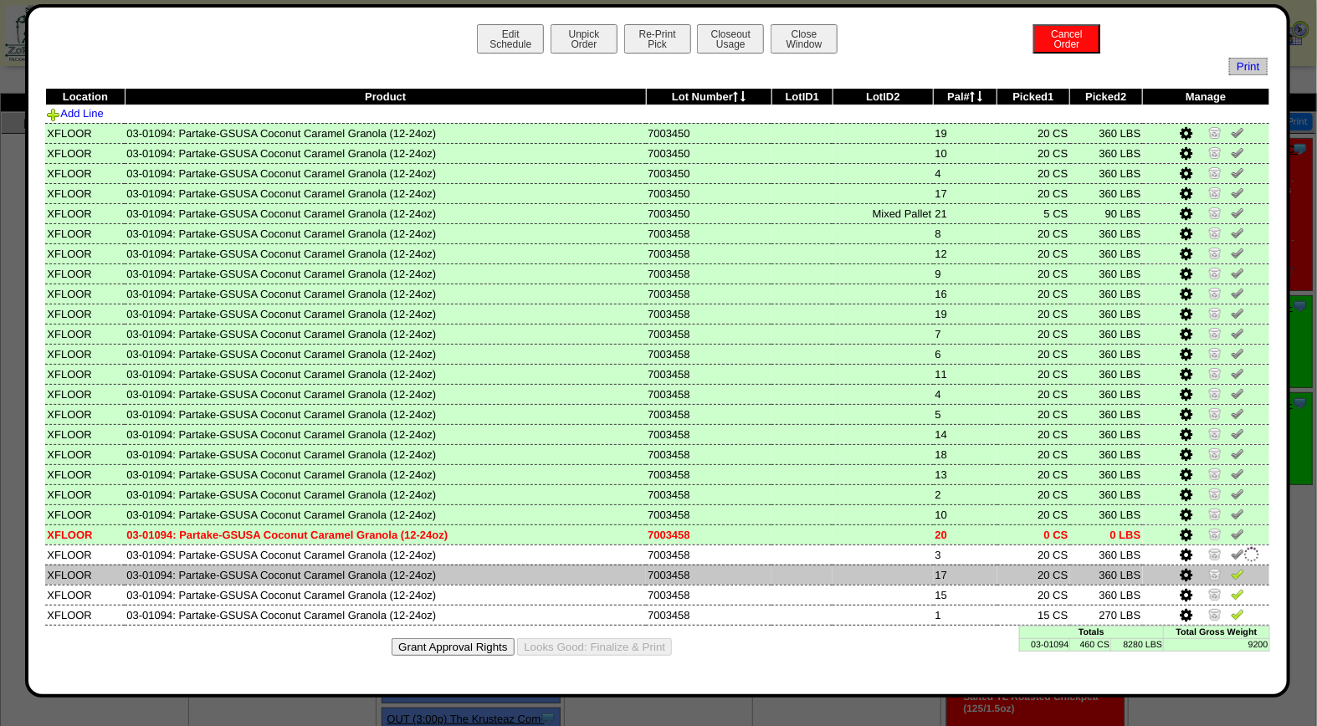
click at [1238, 567] on img at bounding box center [1236, 573] width 13 height 13
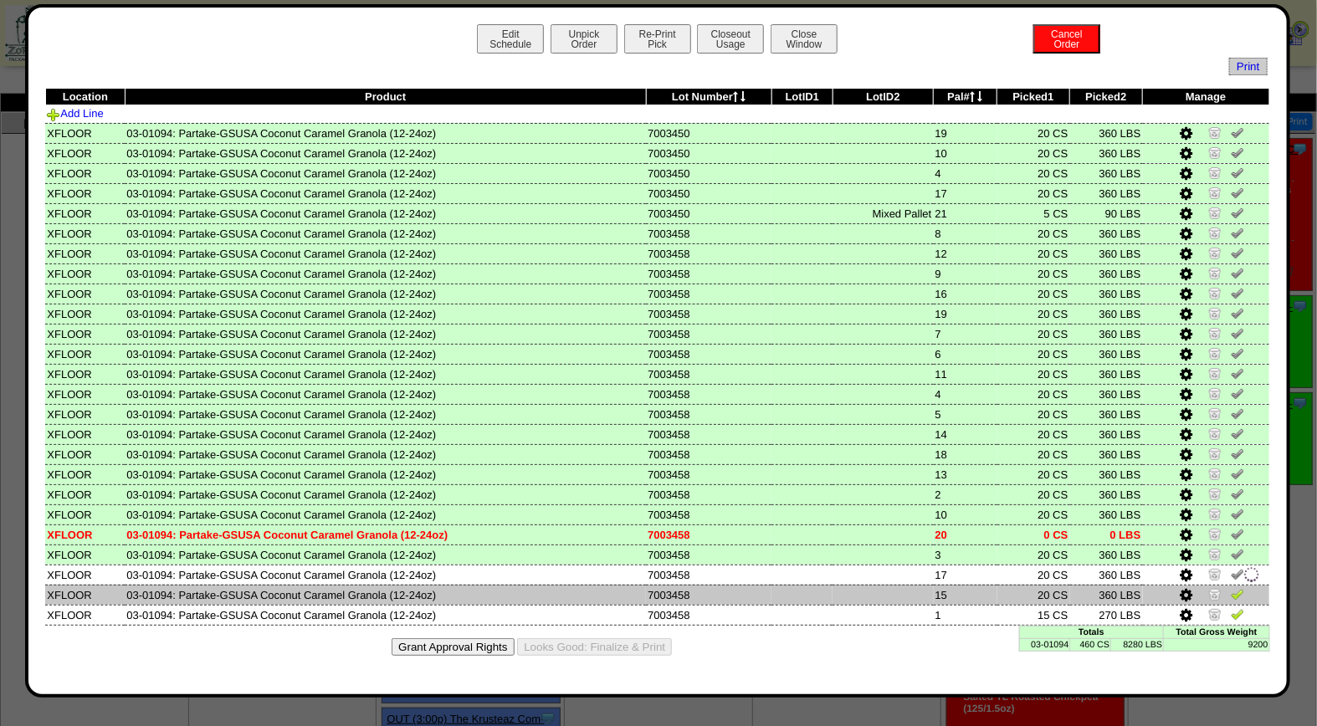
click at [1238, 587] on img at bounding box center [1236, 593] width 13 height 13
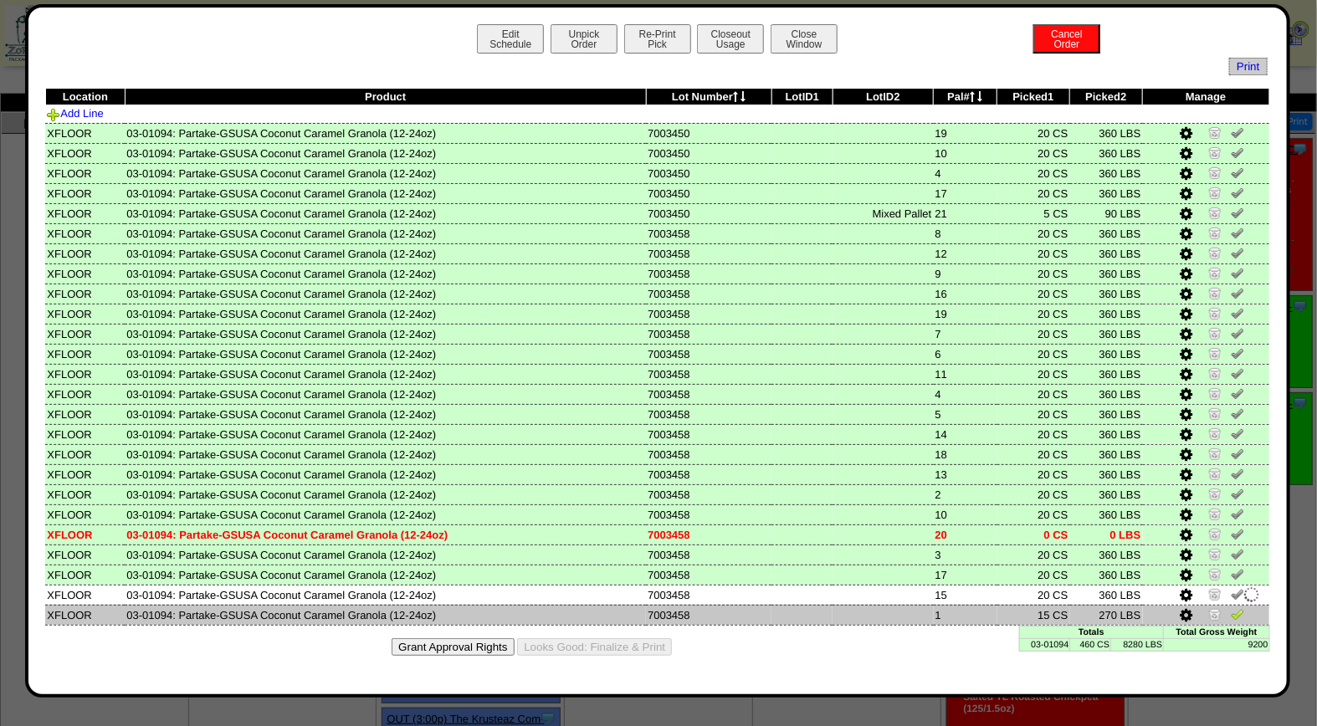
click at [1238, 607] on img at bounding box center [1236, 613] width 13 height 13
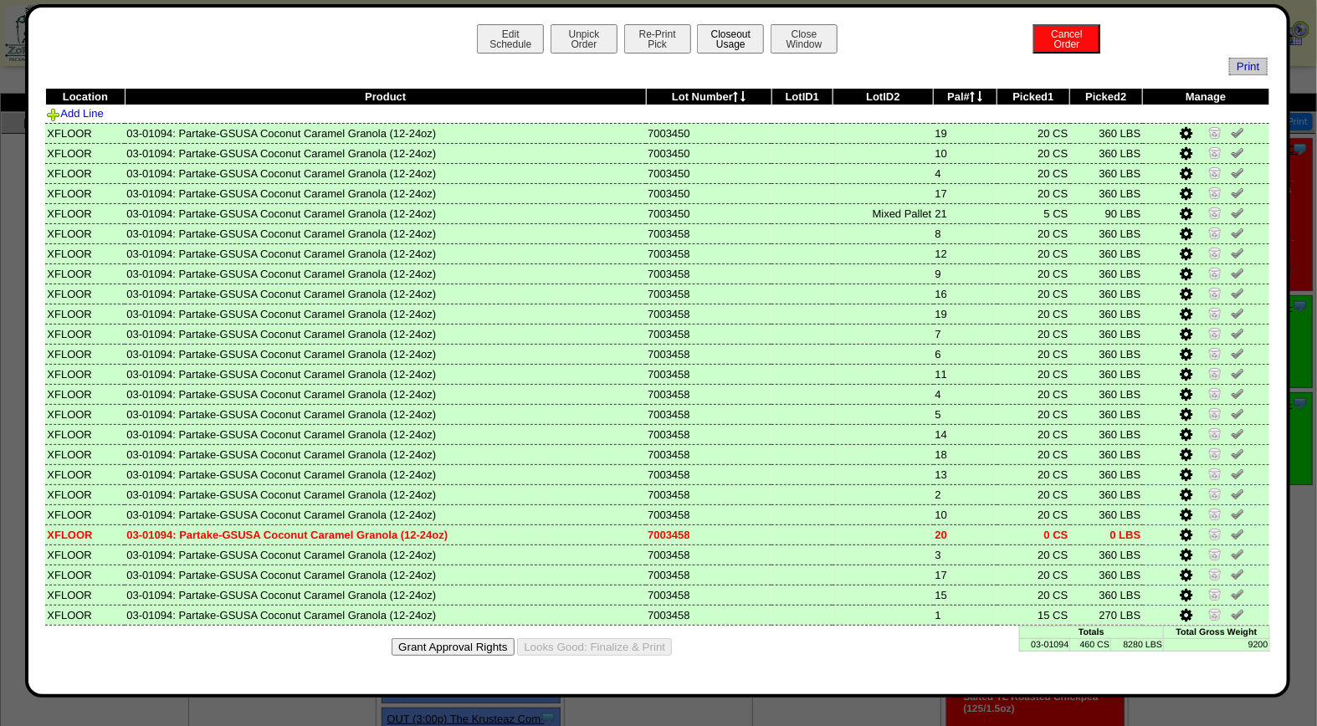
click at [724, 37] on button "Closeout Usage" at bounding box center [730, 38] width 67 height 29
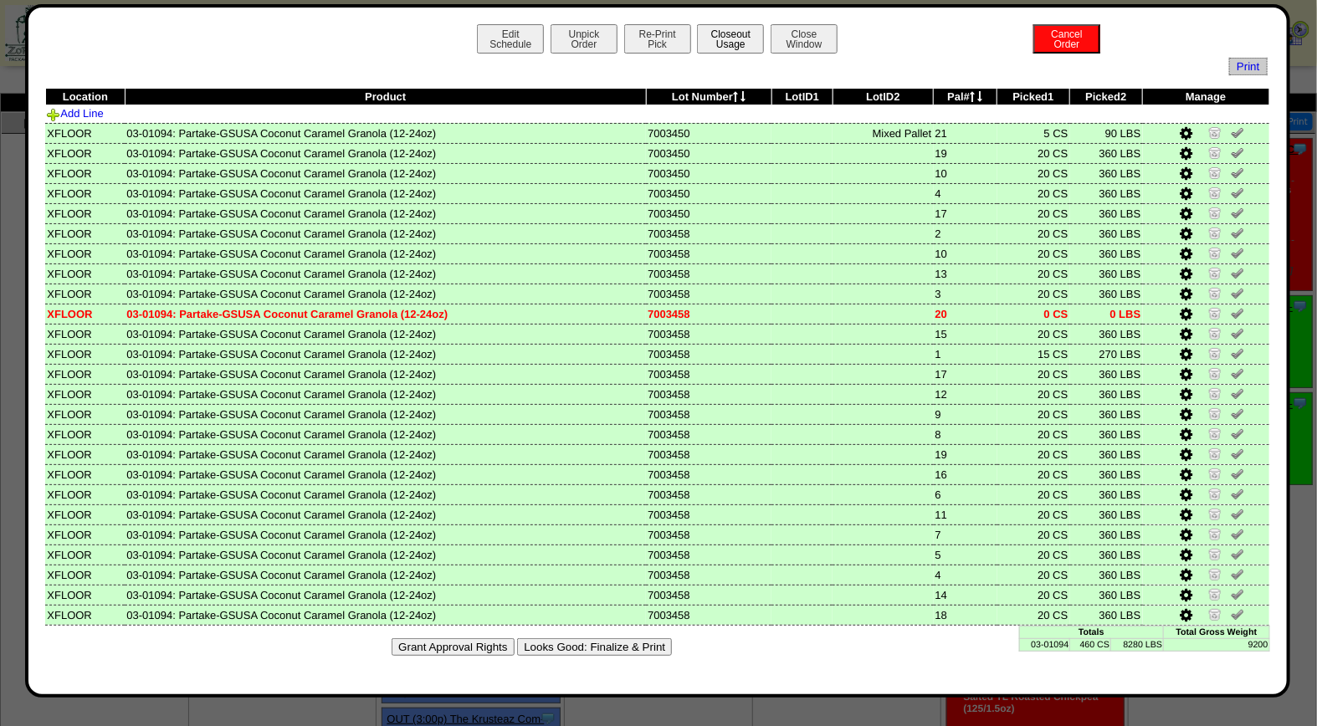
click at [732, 38] on button "Closeout Usage" at bounding box center [730, 38] width 67 height 29
click at [612, 642] on button "Looks Good: Finalize & Print" at bounding box center [594, 647] width 155 height 18
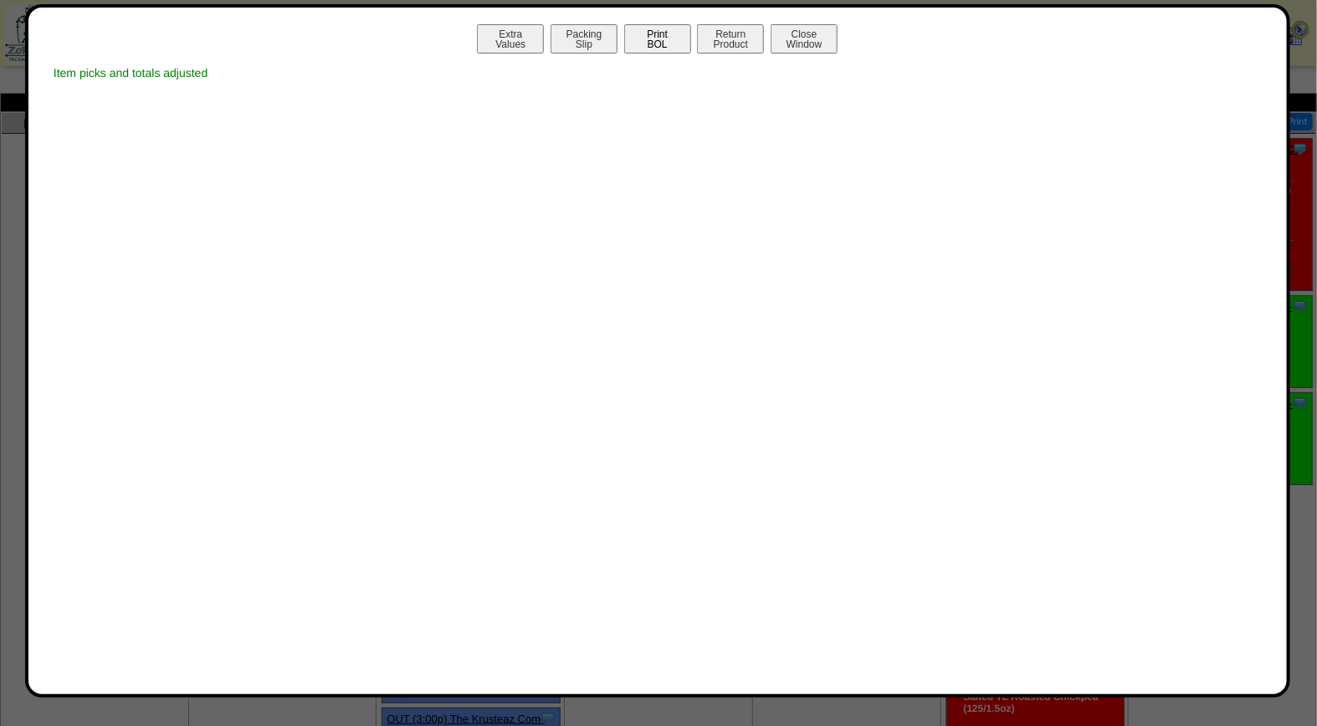
click at [662, 34] on button "Print BOL" at bounding box center [657, 38] width 67 height 29
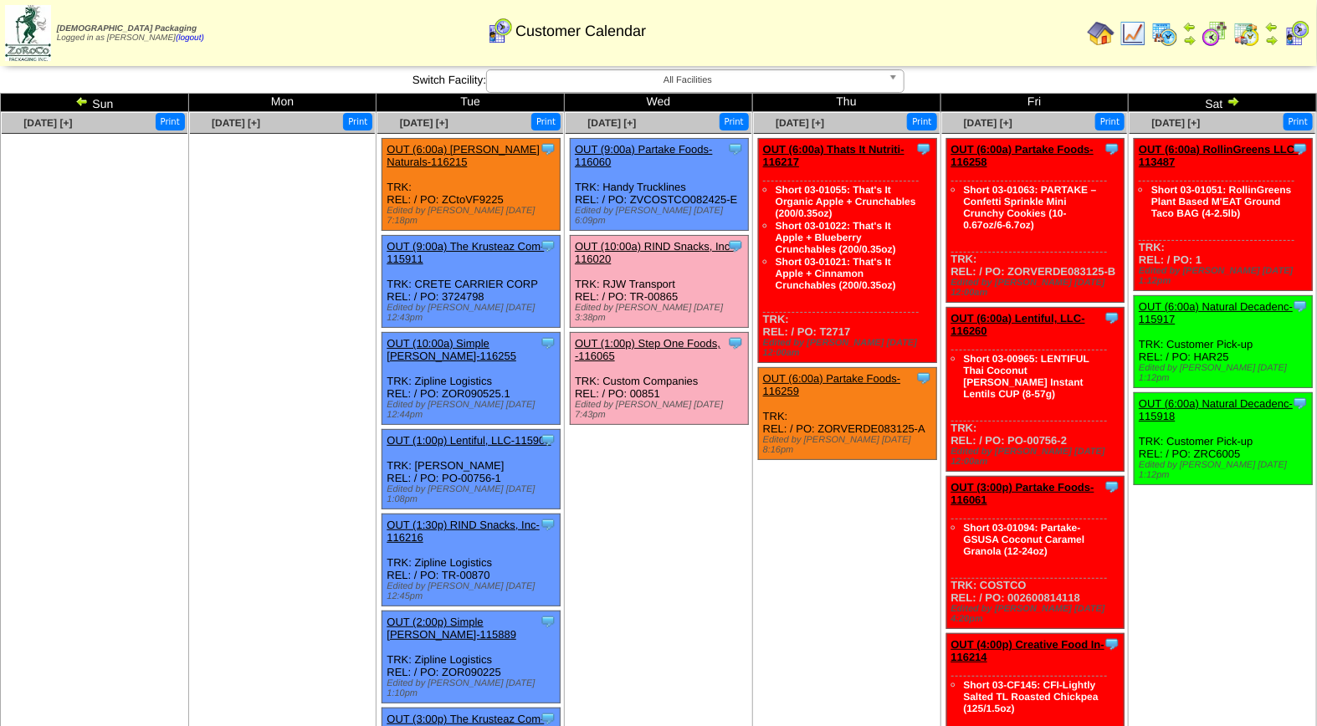
click at [645, 240] on link "OUT (10:00a) RIND Snacks, Inc-116020" at bounding box center [654, 252] width 159 height 25
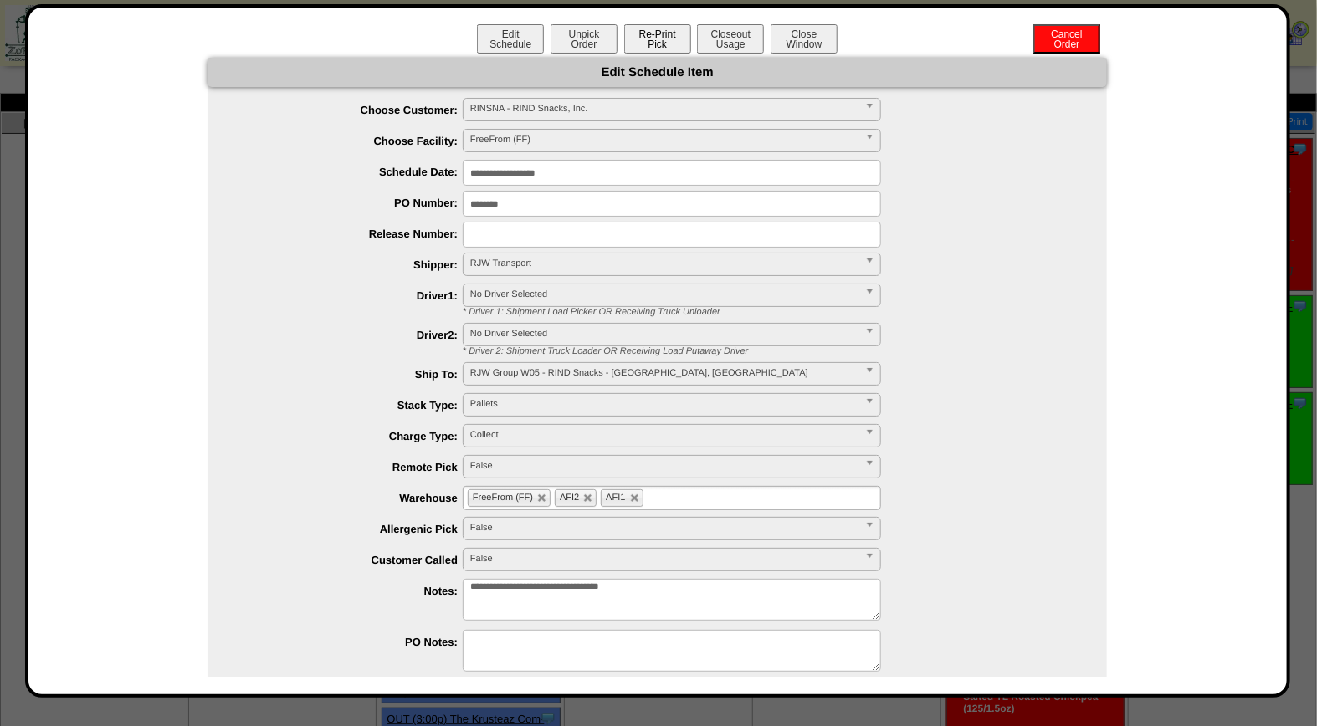
click at [637, 35] on button "Re-Print Pick" at bounding box center [657, 38] width 67 height 29
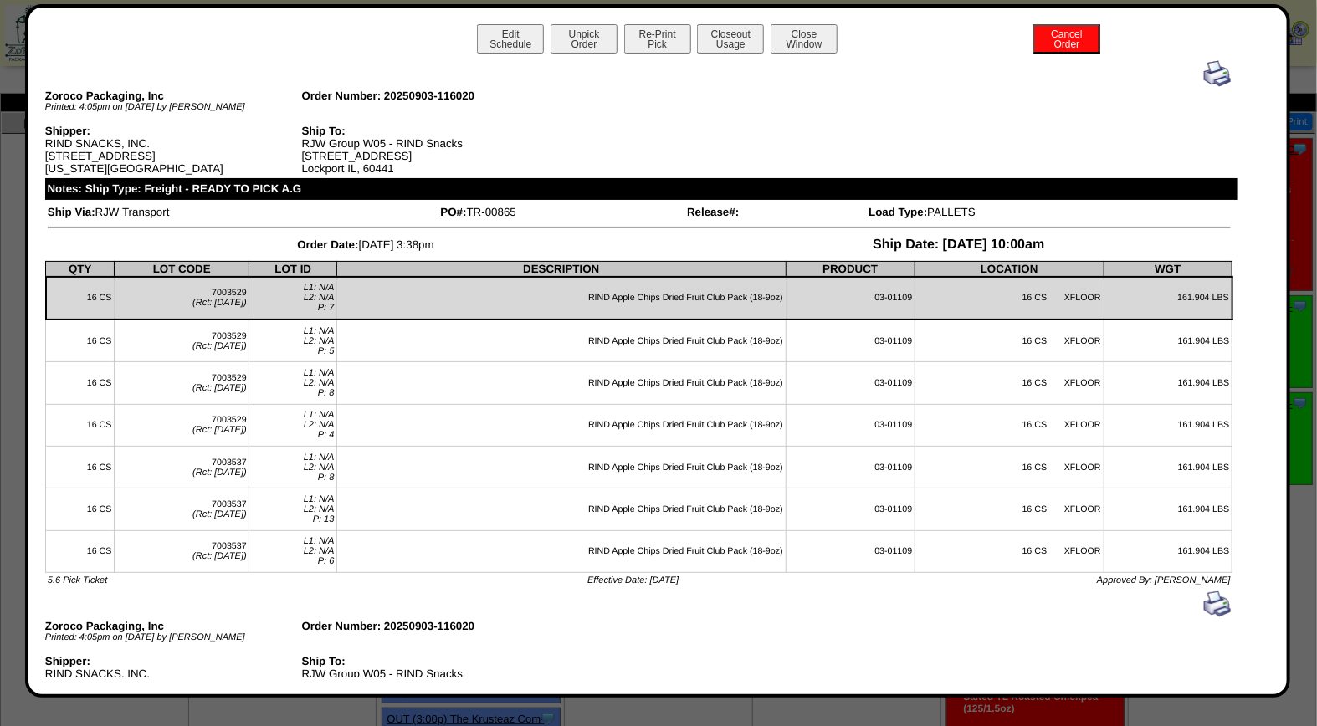
click at [1204, 67] on img at bounding box center [1217, 73] width 27 height 27
